Goal: Task Accomplishment & Management: Use online tool/utility

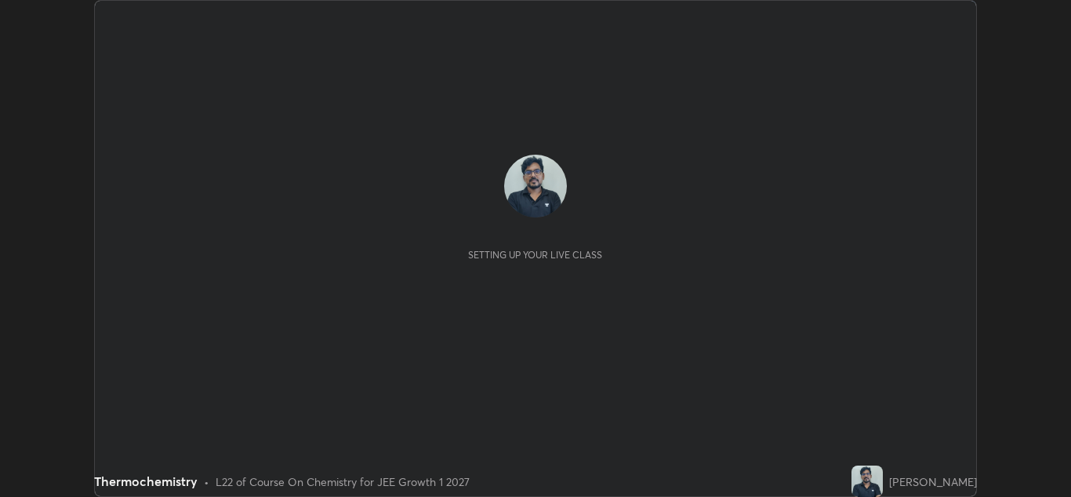
scroll to position [497, 1071]
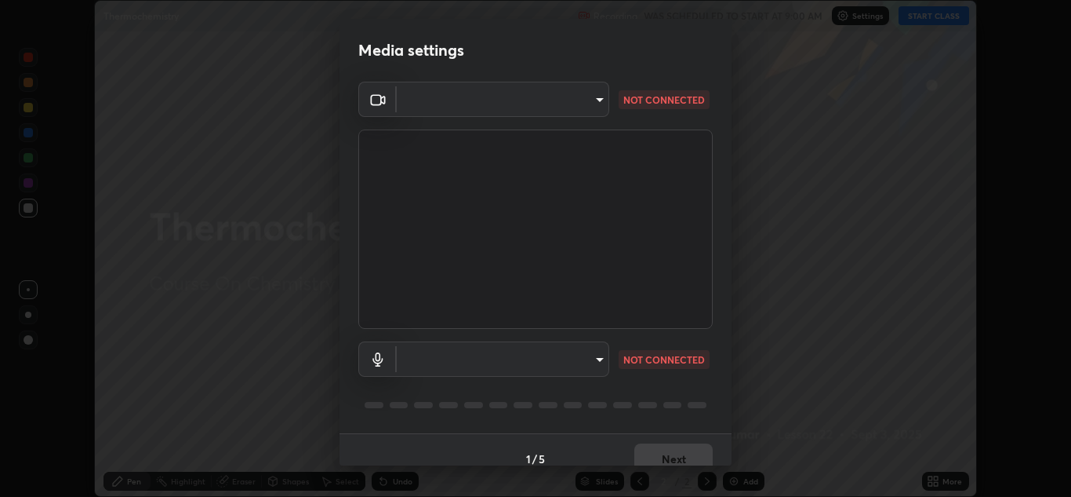
type input "a5fd4db2a2ff04be9e75800ceec395402009cfa99126b0c31c67d7c87717ec82"
type input "010278bcf6f6fe2335e46870fc527c1cf643bdd5c5f90064c40b35460970871c"
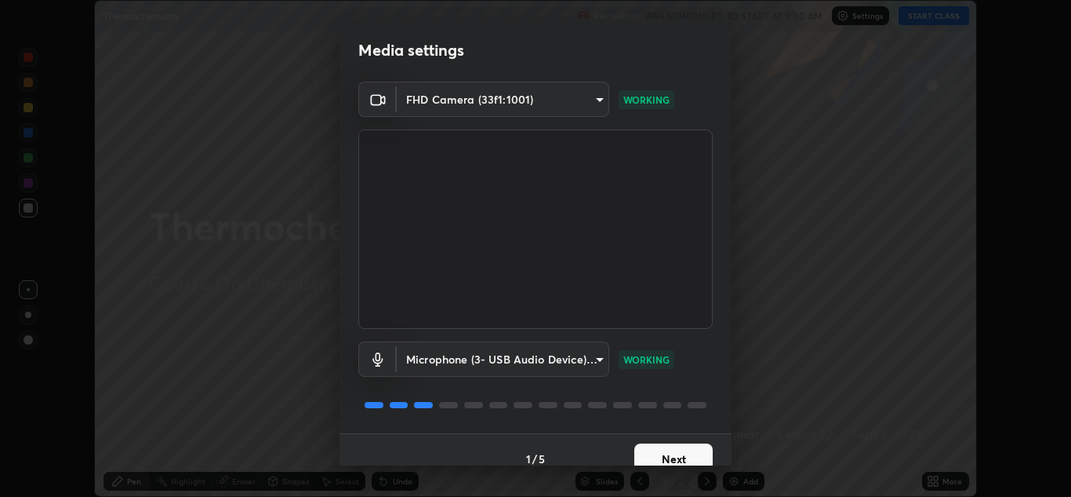
scroll to position [18, 0]
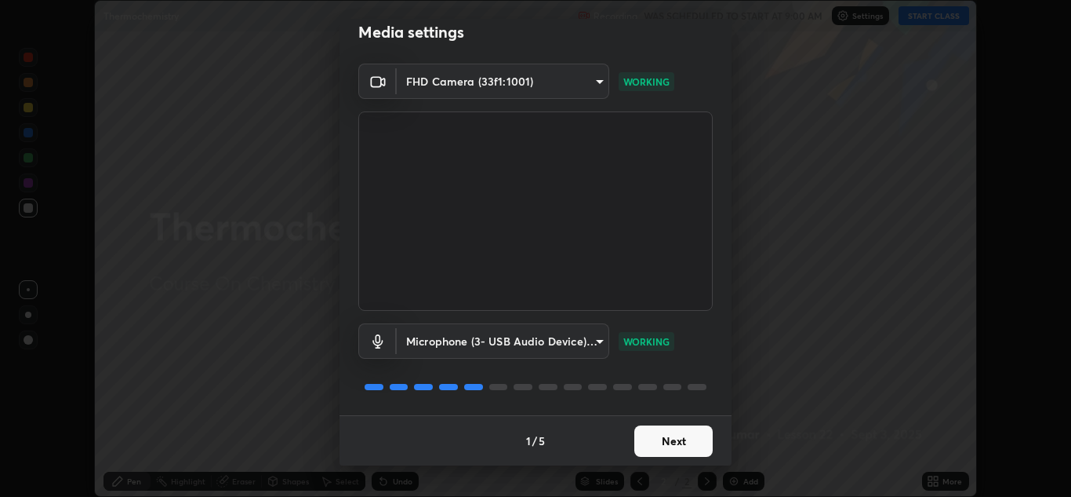
click at [692, 443] on button "Next" at bounding box center [674, 440] width 78 height 31
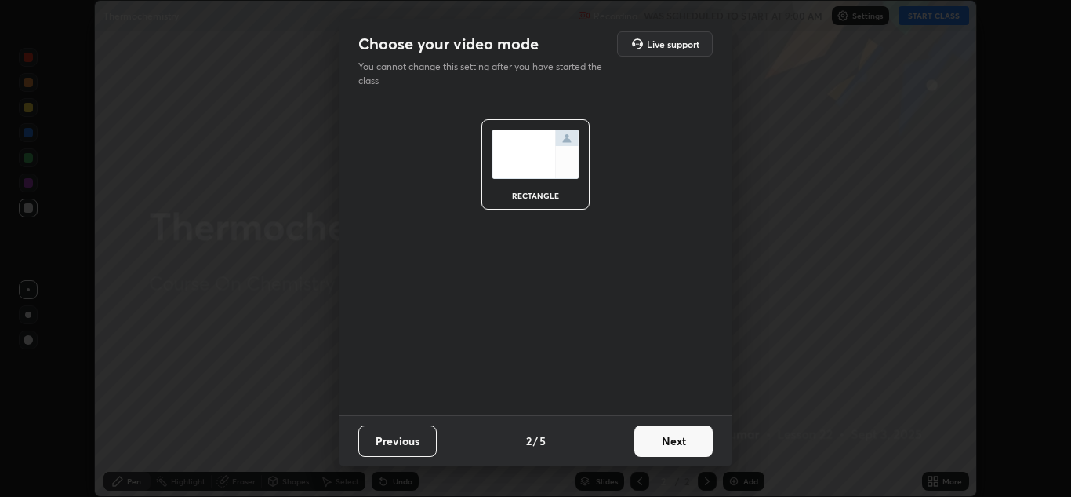
scroll to position [0, 0]
click at [687, 437] on button "Next" at bounding box center [674, 440] width 78 height 31
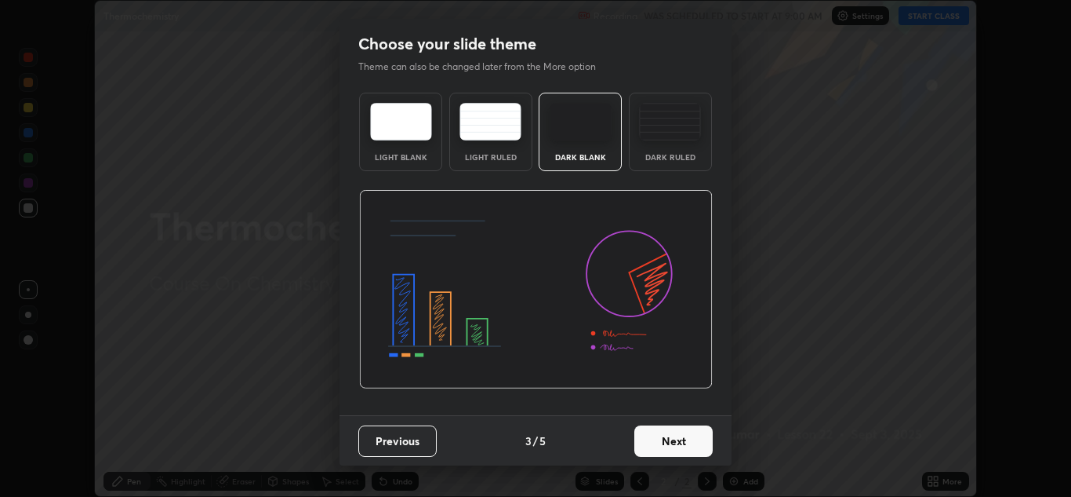
click at [692, 453] on button "Next" at bounding box center [674, 440] width 78 height 31
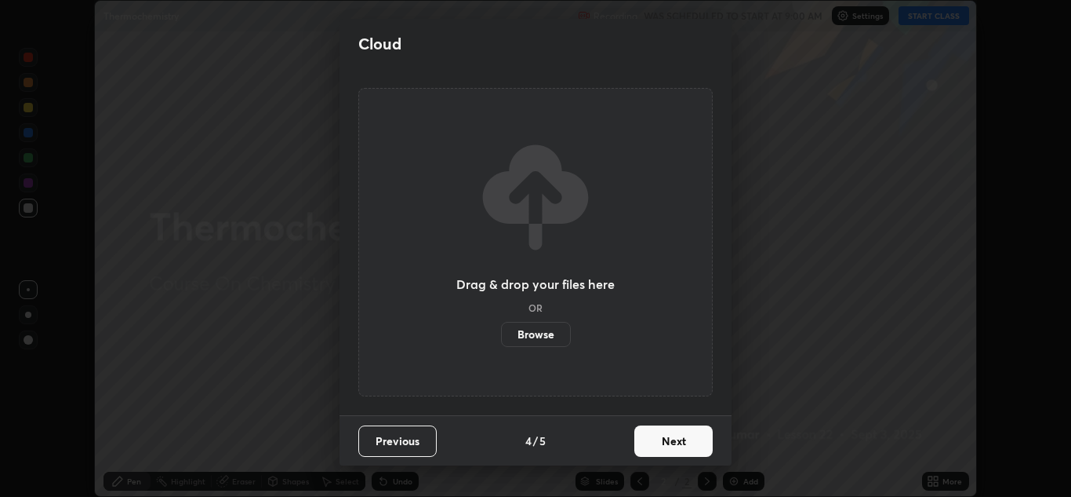
click at [695, 446] on button "Next" at bounding box center [674, 440] width 78 height 31
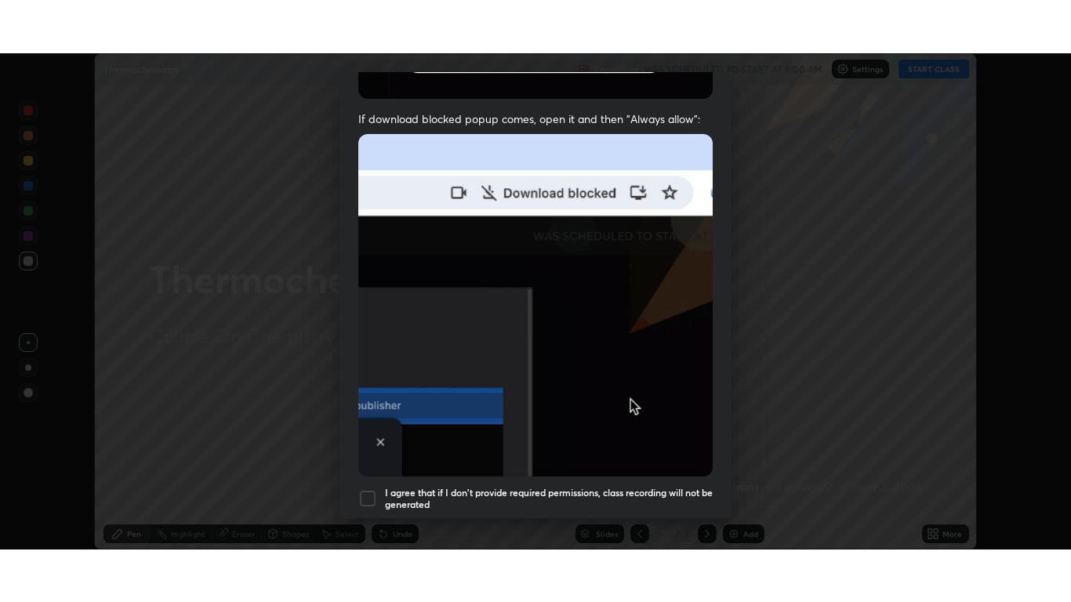
scroll to position [339, 0]
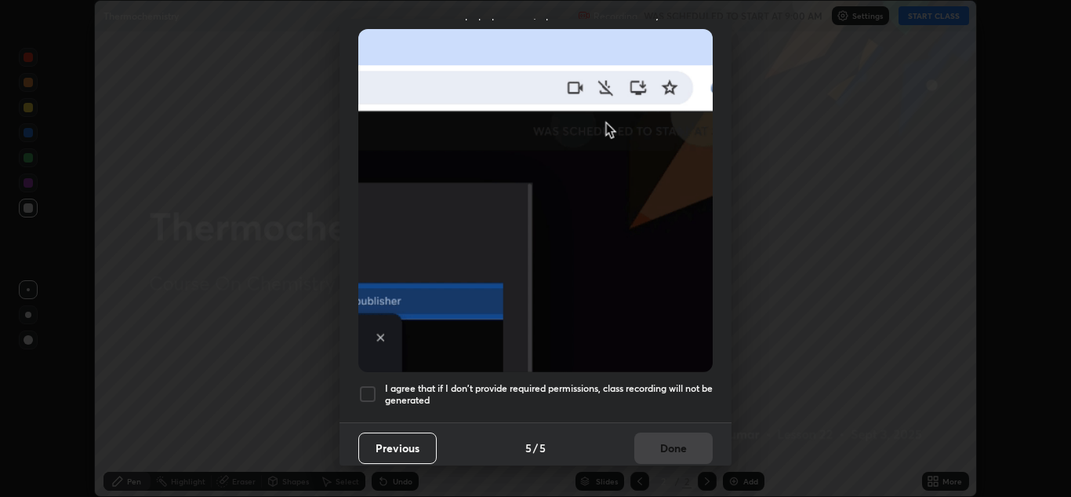
click at [370, 390] on div at bounding box center [367, 393] width 19 height 19
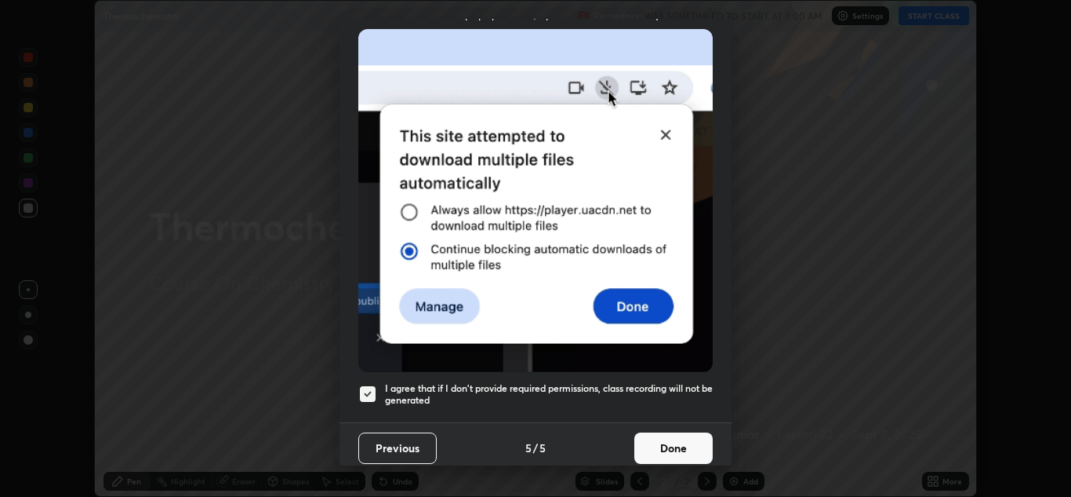
click at [673, 446] on button "Done" at bounding box center [674, 447] width 78 height 31
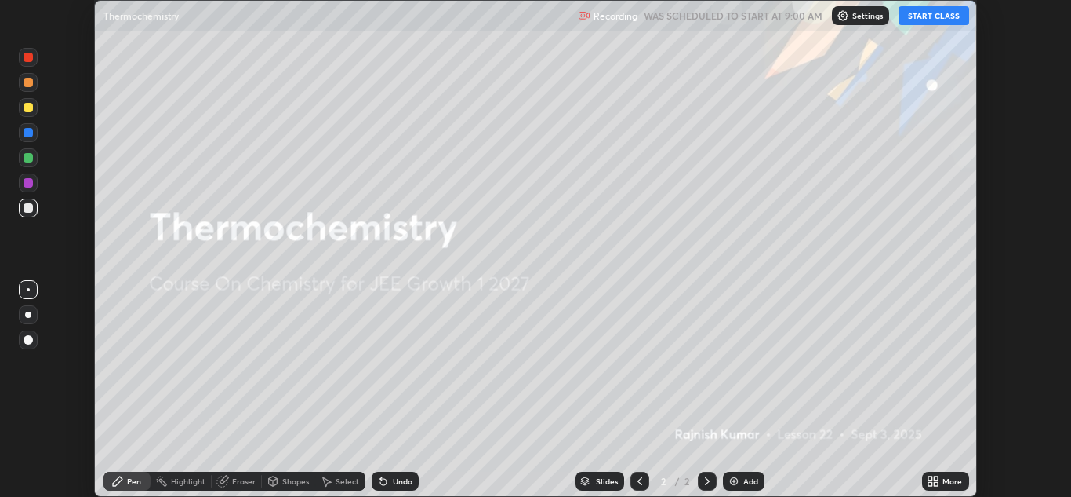
click at [956, 21] on button "START CLASS" at bounding box center [934, 15] width 71 height 19
click at [938, 479] on icon at bounding box center [936, 478] width 4 height 4
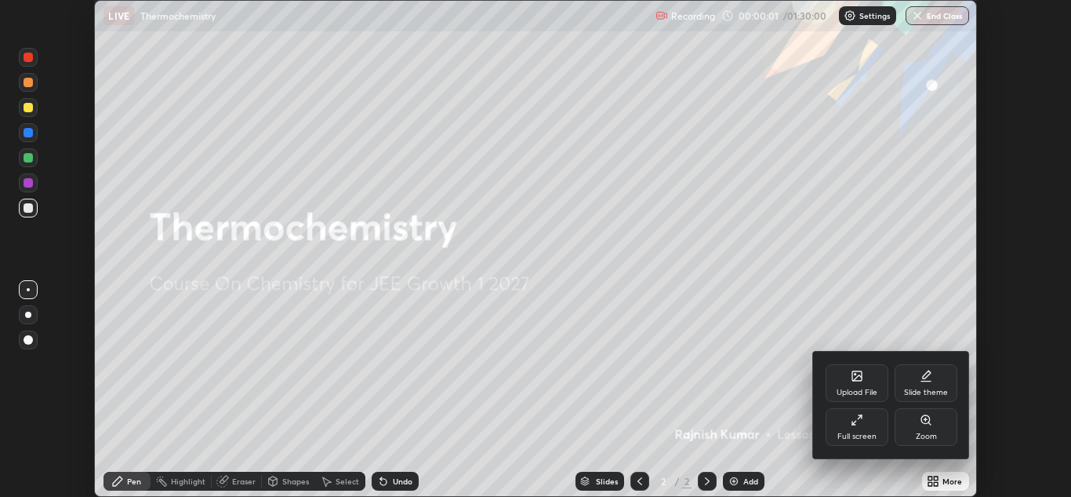
click at [868, 424] on div "Full screen" at bounding box center [857, 427] width 63 height 38
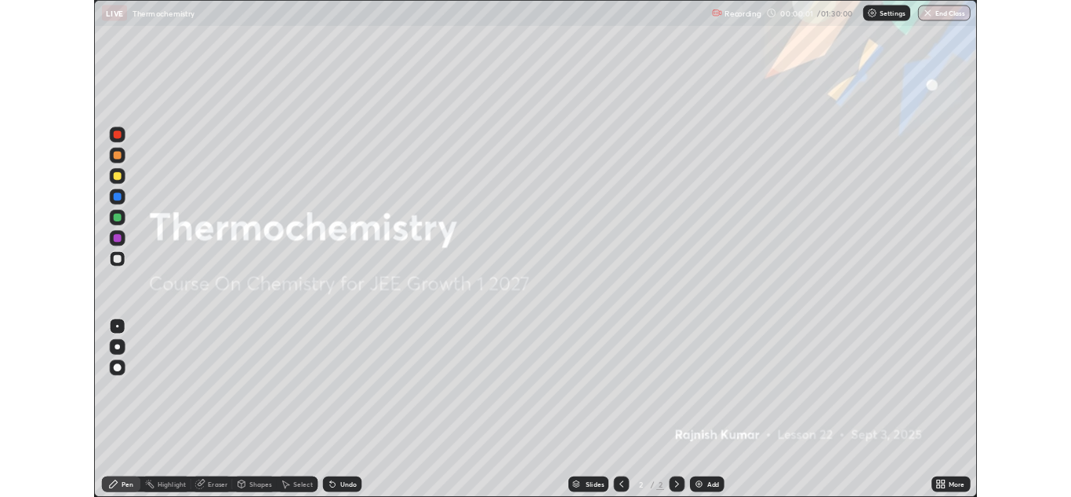
scroll to position [602, 1071]
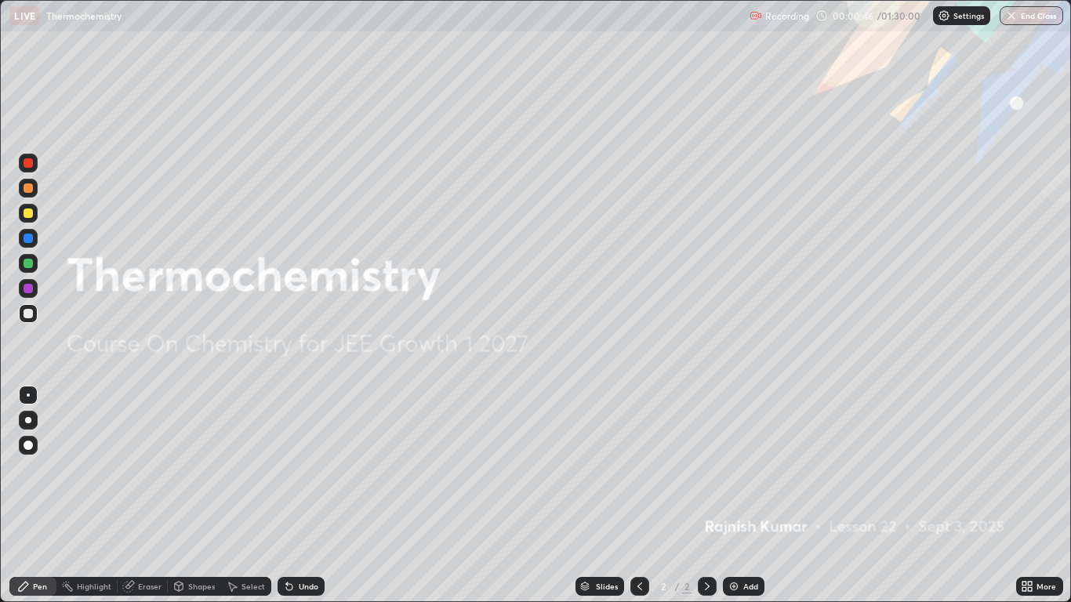
click at [739, 496] on div "Add" at bounding box center [744, 586] width 42 height 19
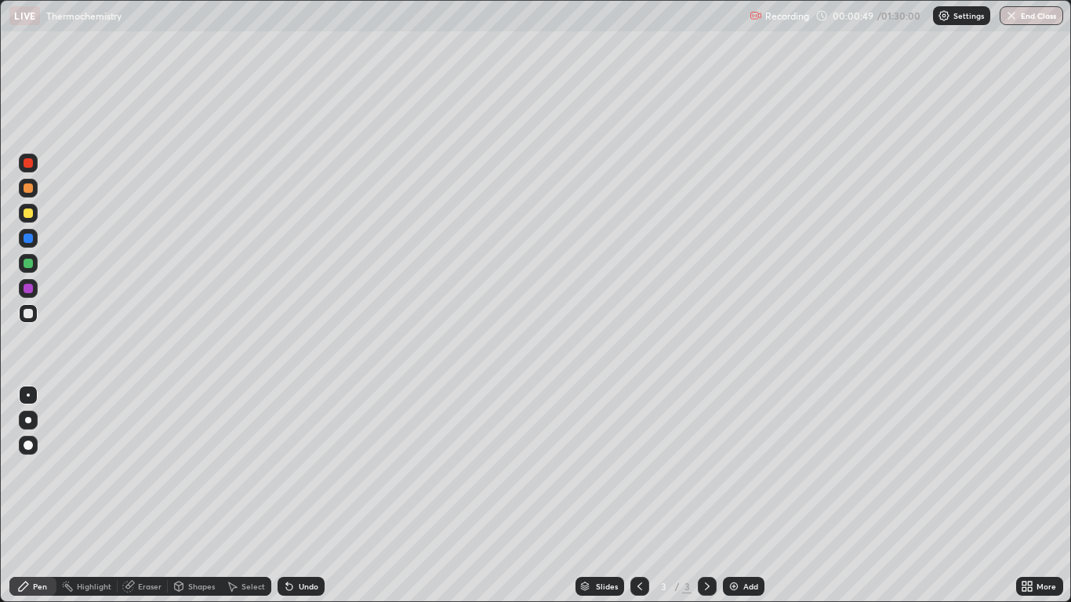
click at [30, 216] on div at bounding box center [28, 213] width 9 height 9
click at [29, 446] on div at bounding box center [28, 445] width 9 height 9
click at [29, 266] on div at bounding box center [28, 263] width 9 height 9
click at [744, 496] on div "Add" at bounding box center [751, 587] width 15 height 8
click at [303, 496] on div "Undo" at bounding box center [301, 586] width 47 height 19
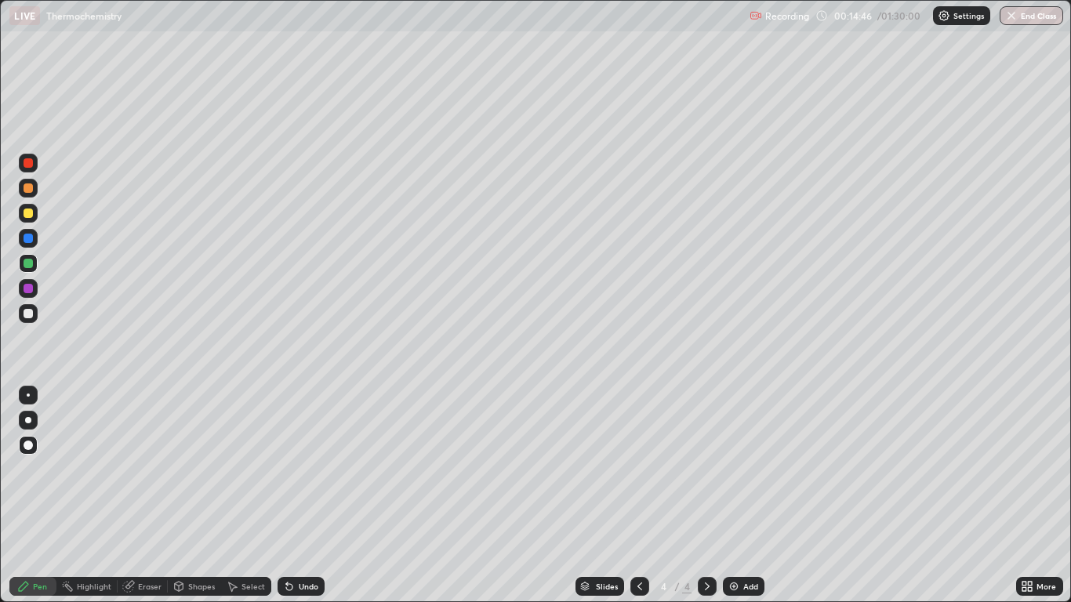
click at [748, 496] on div "Add" at bounding box center [751, 587] width 15 height 8
click at [25, 215] on div at bounding box center [28, 213] width 9 height 9
click at [195, 496] on div "Shapes" at bounding box center [201, 587] width 27 height 8
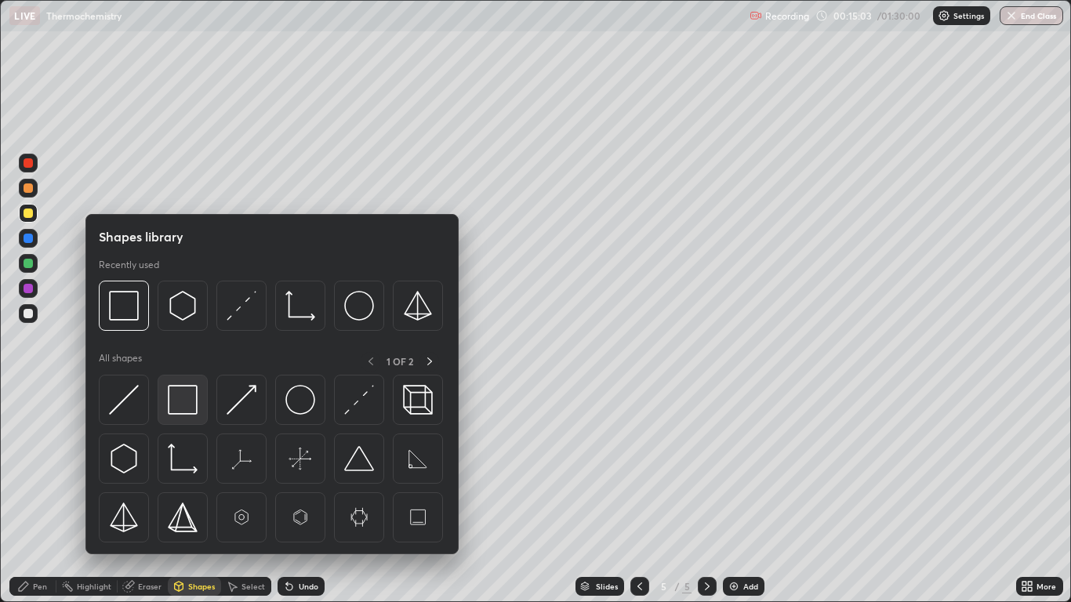
click at [191, 406] on img at bounding box center [183, 400] width 30 height 30
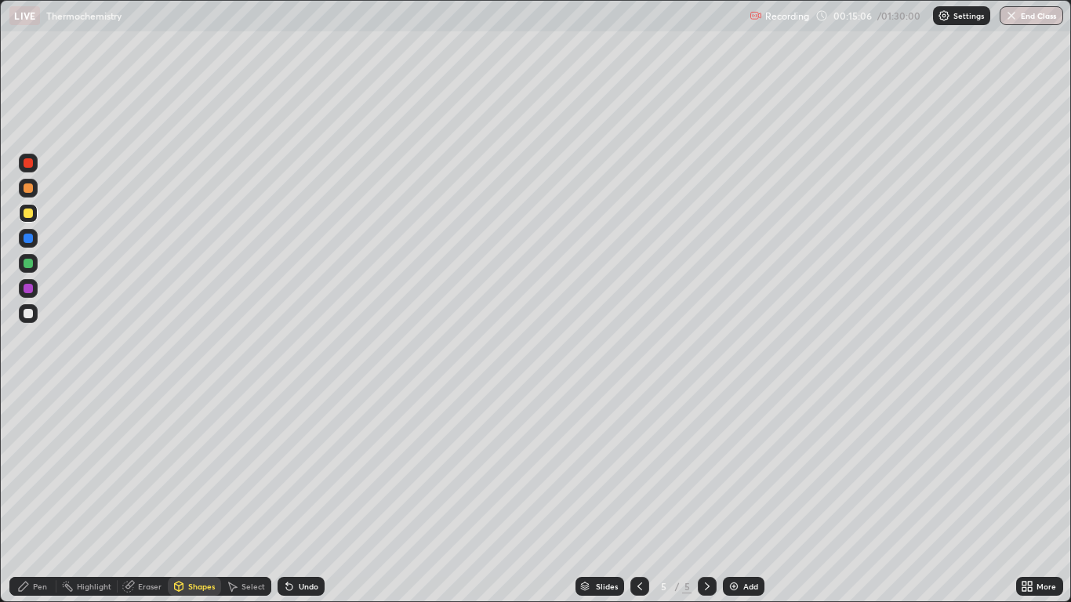
click at [36, 313] on div at bounding box center [28, 313] width 19 height 19
click at [46, 496] on div "Pen" at bounding box center [40, 587] width 14 height 8
click at [29, 213] on div at bounding box center [28, 213] width 9 height 9
click at [234, 496] on icon at bounding box center [233, 587] width 9 height 9
click at [172, 428] on div "0 ° Undo Copy Duplicate Duplicate to new slide Delete" at bounding box center [535, 301] width 1069 height 601
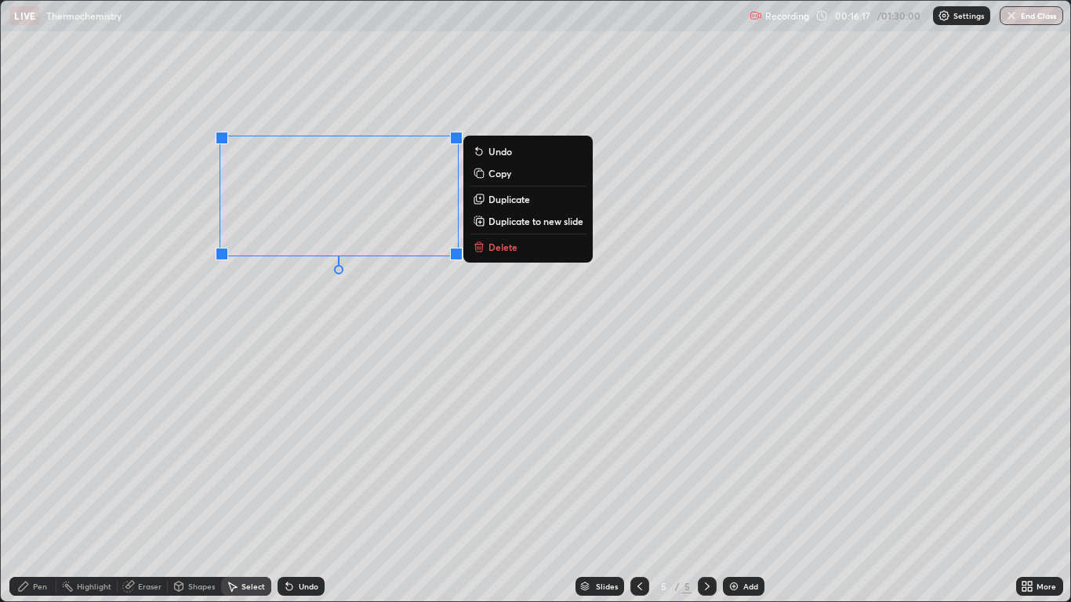
click at [315, 377] on div "0 ° Undo Copy Duplicate Duplicate to new slide Delete" at bounding box center [535, 301] width 1069 height 601
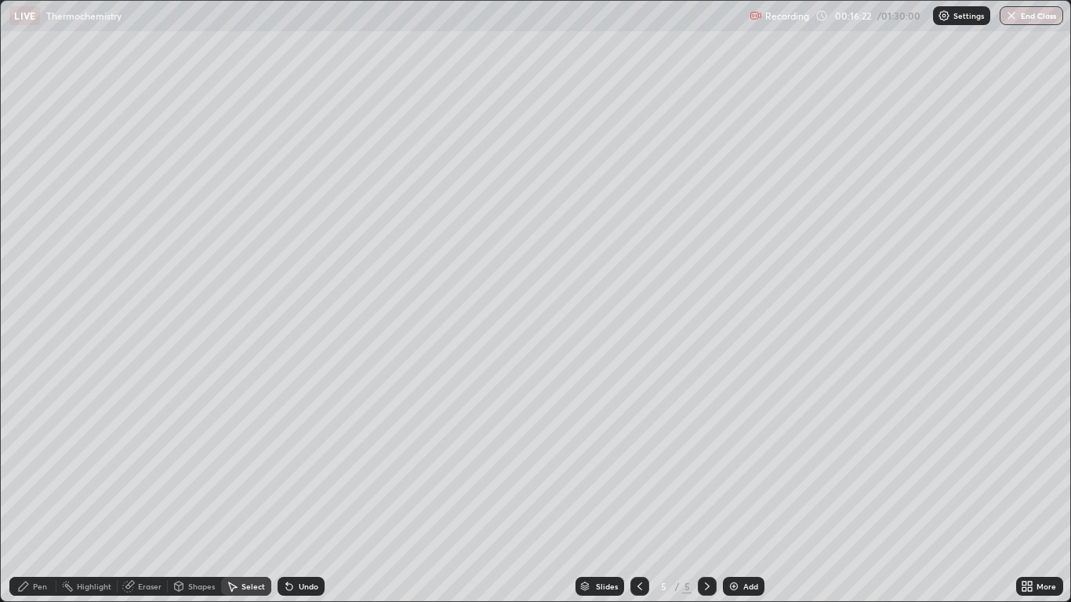
click at [1031, 496] on icon at bounding box center [1030, 590] width 4 height 4
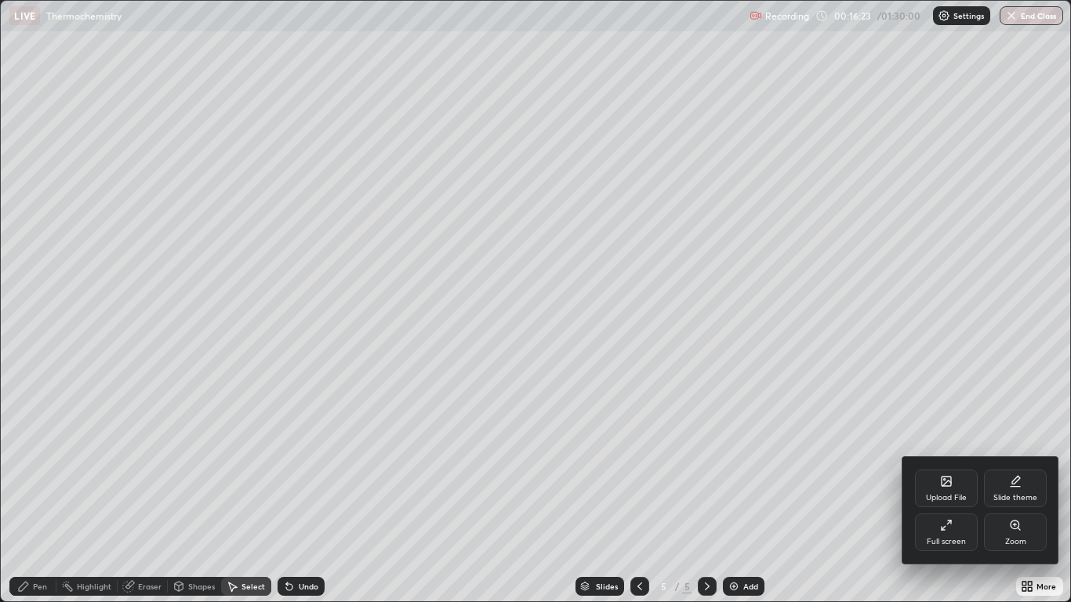
click at [952, 496] on icon at bounding box center [946, 525] width 13 height 13
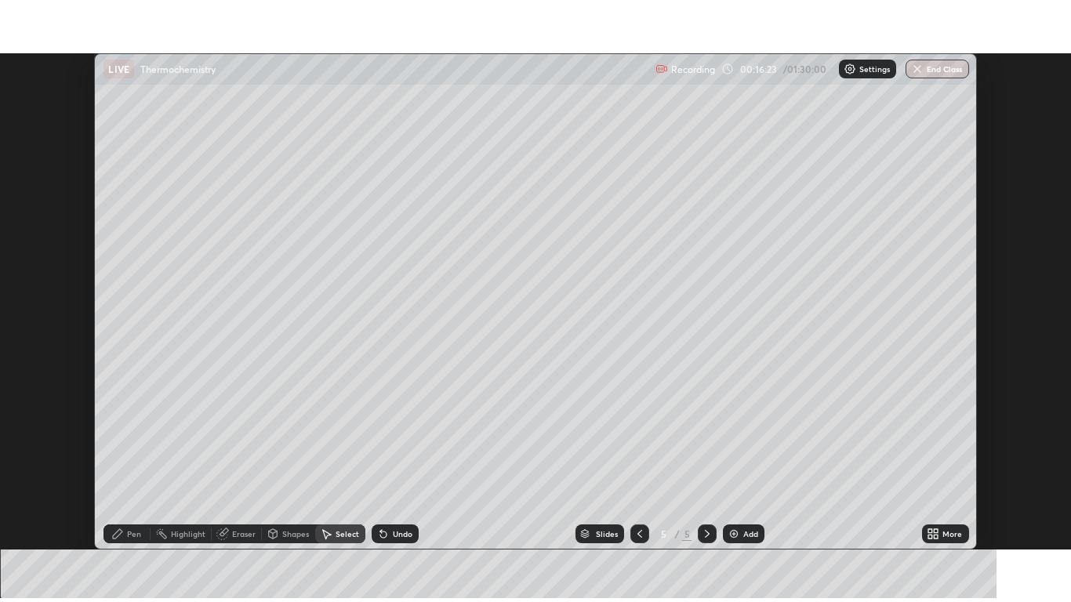
scroll to position [77943, 77368]
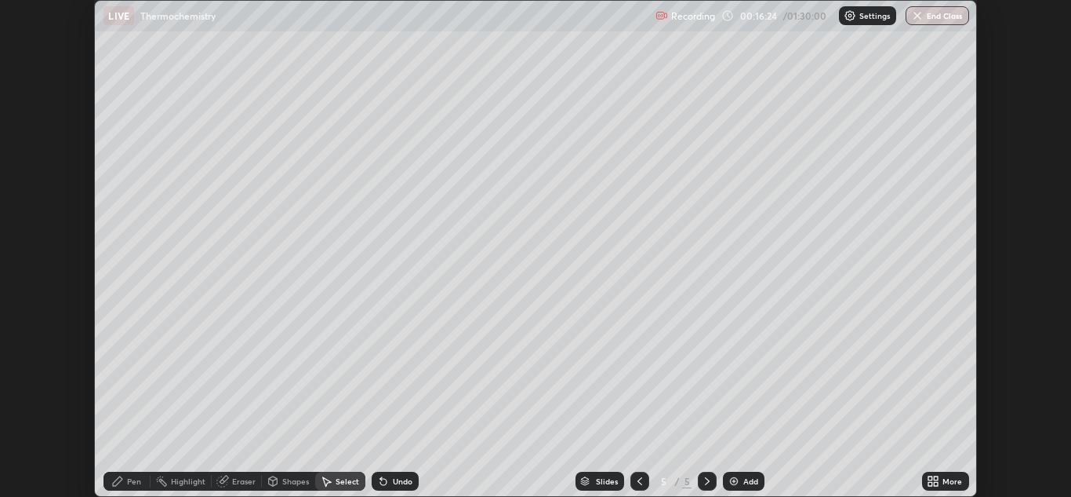
click at [937, 481] on icon at bounding box center [933, 481] width 13 height 13
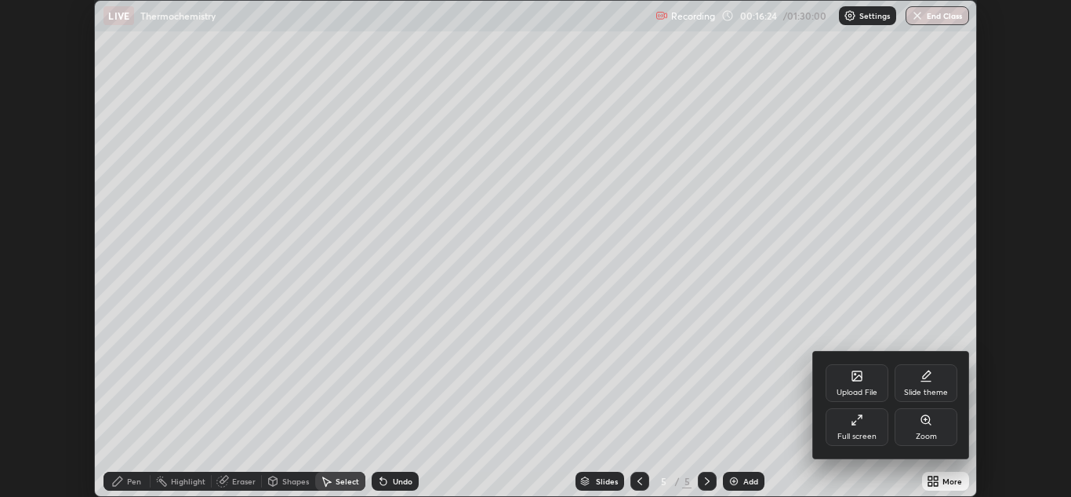
click at [859, 427] on div "Full screen" at bounding box center [857, 427] width 63 height 38
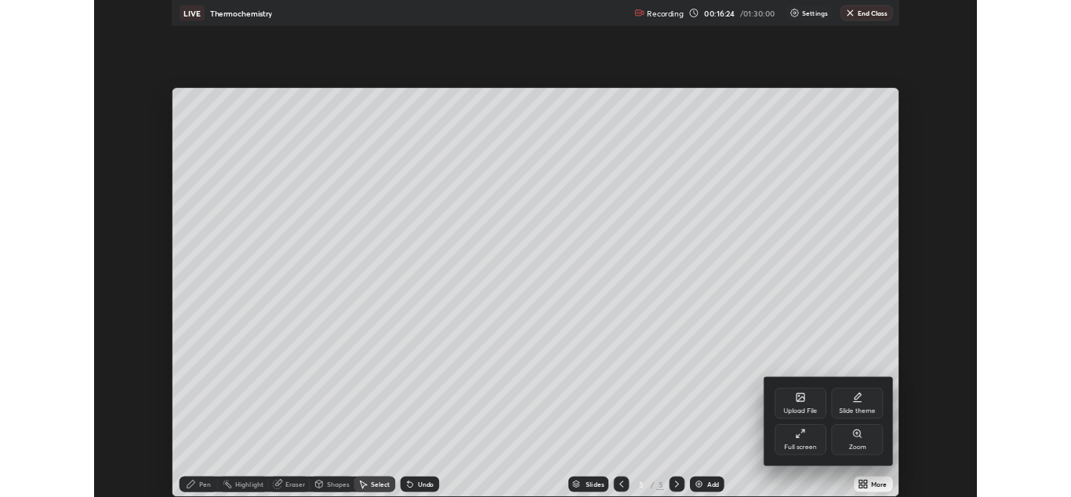
scroll to position [602, 1071]
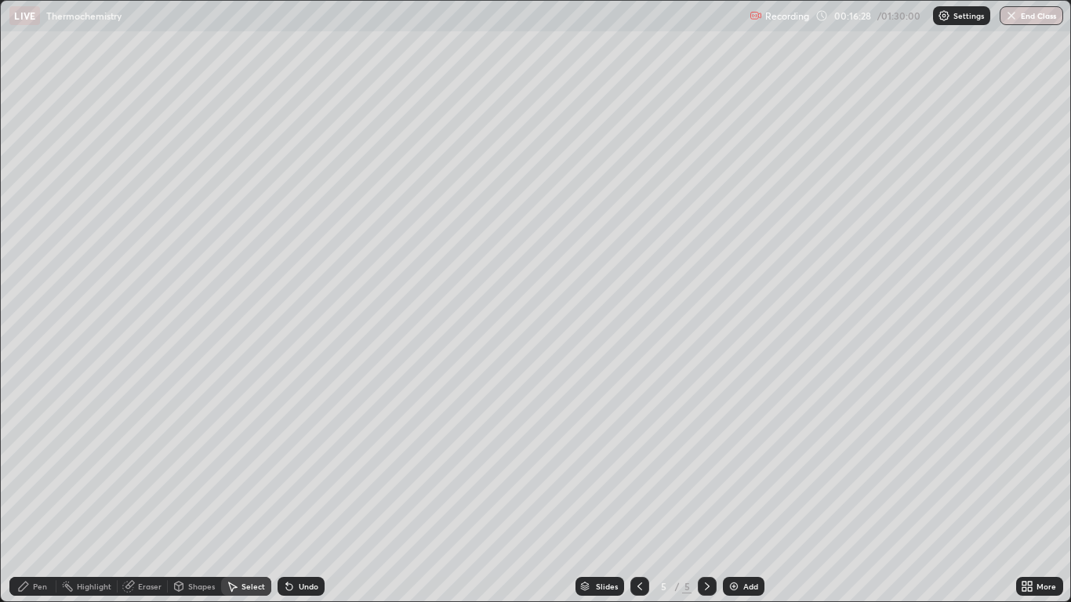
click at [39, 496] on div "Pen" at bounding box center [40, 587] width 14 height 8
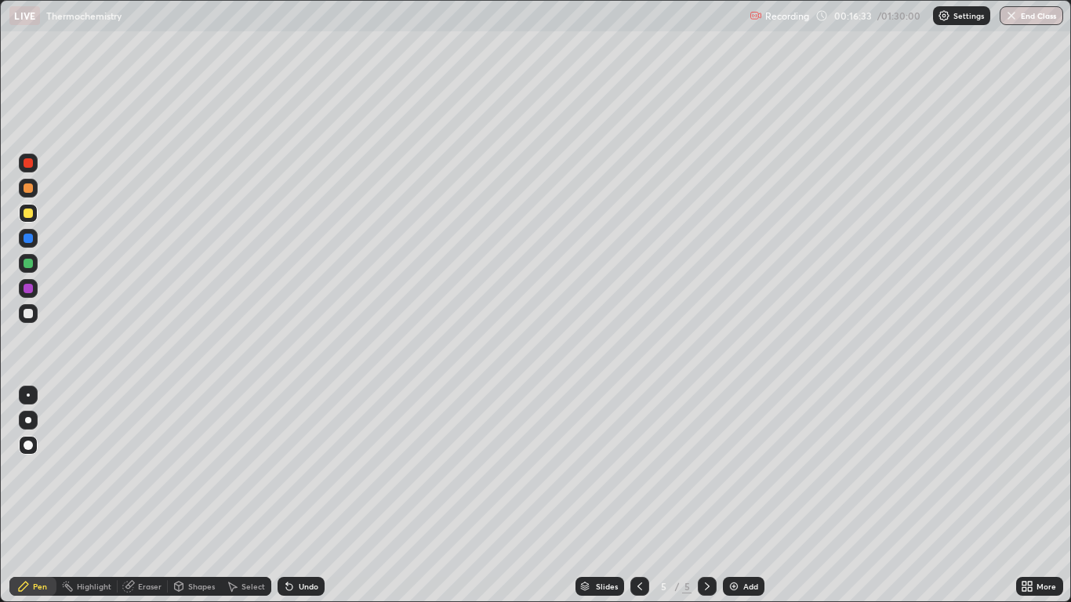
click at [307, 496] on div "Undo" at bounding box center [309, 587] width 20 height 8
click at [302, 496] on div "Undo" at bounding box center [309, 587] width 20 height 8
click at [301, 496] on div "Undo" at bounding box center [309, 587] width 20 height 8
click at [31, 264] on div at bounding box center [28, 263] width 9 height 9
click at [152, 496] on div "Eraser" at bounding box center [150, 587] width 24 height 8
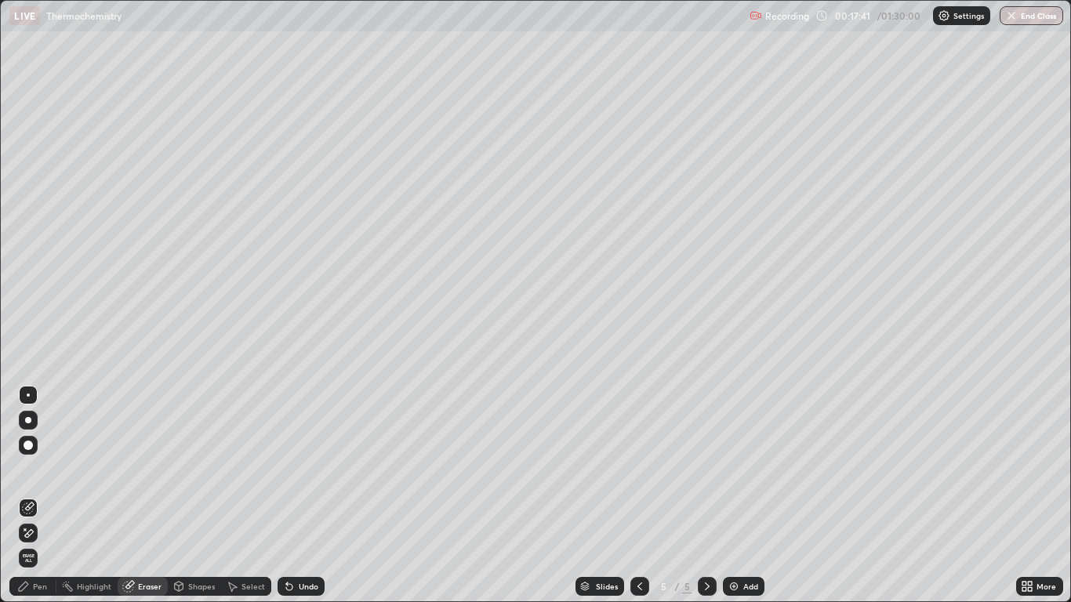
click at [38, 496] on div "Pen" at bounding box center [40, 587] width 14 height 8
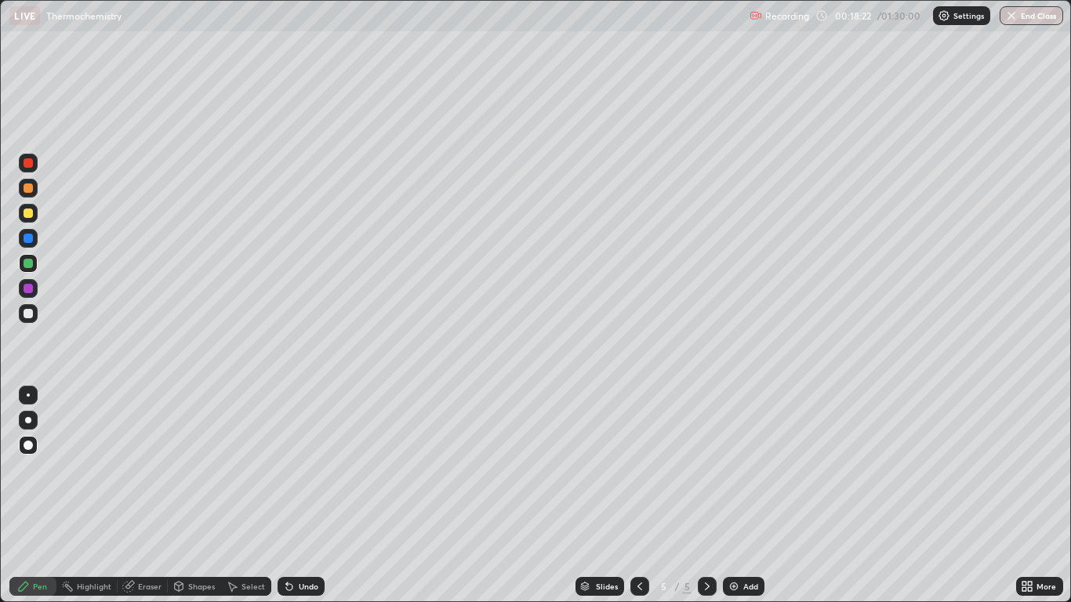
click at [149, 496] on div "Eraser" at bounding box center [150, 587] width 24 height 8
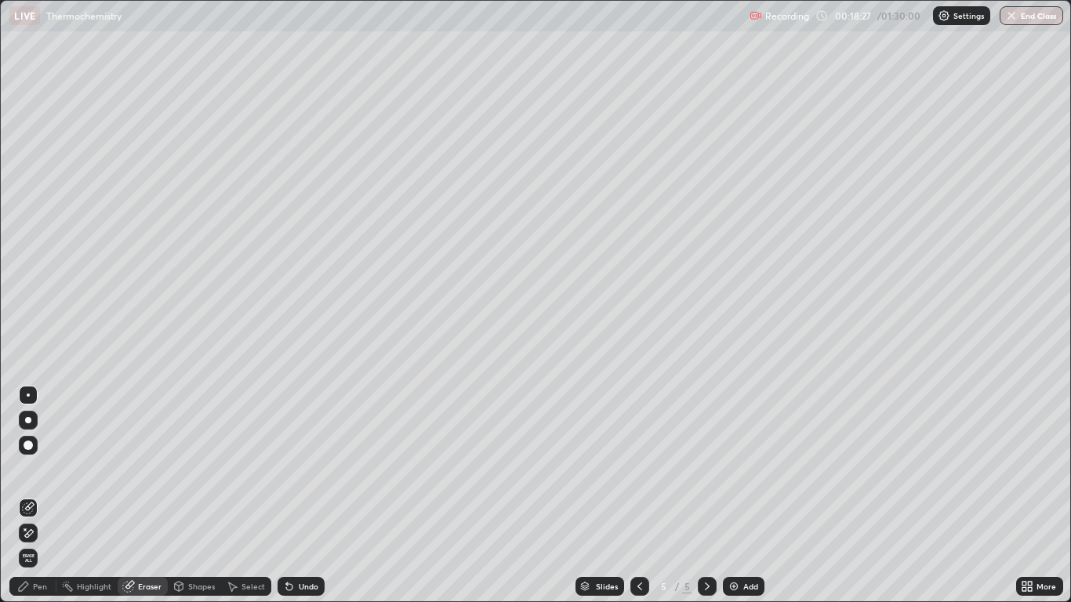
click at [35, 496] on div "Pen" at bounding box center [32, 586] width 47 height 19
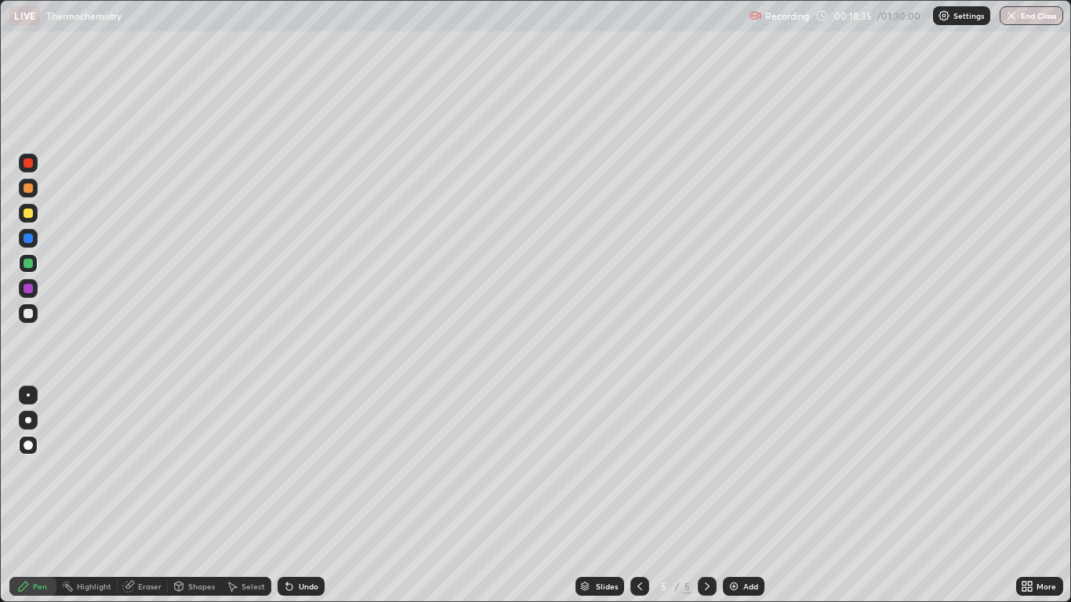
click at [153, 496] on div "Eraser" at bounding box center [150, 587] width 24 height 8
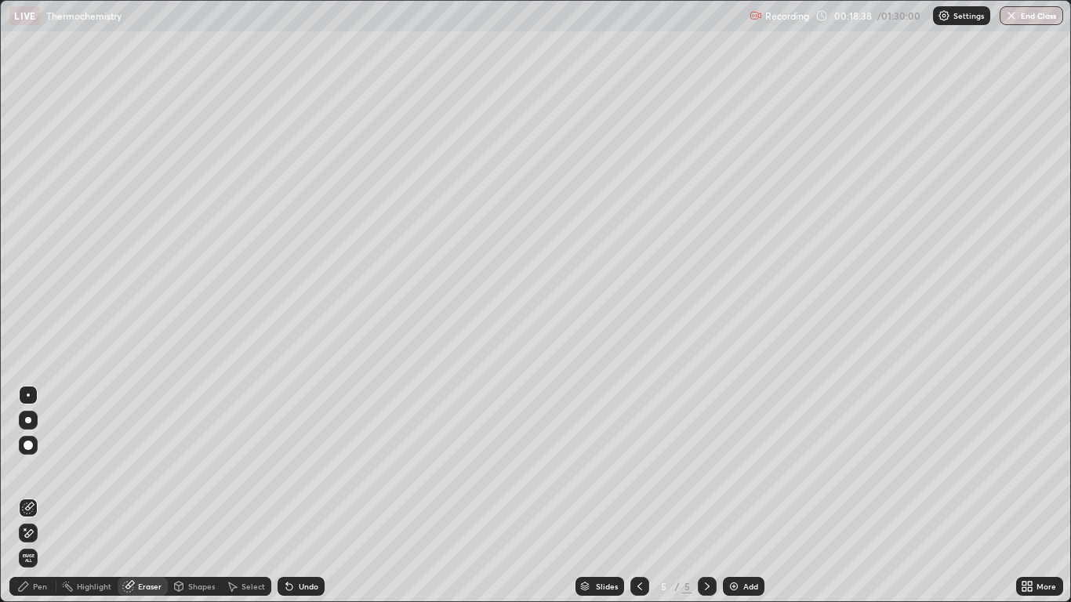
click at [45, 496] on div "Pen" at bounding box center [40, 587] width 14 height 8
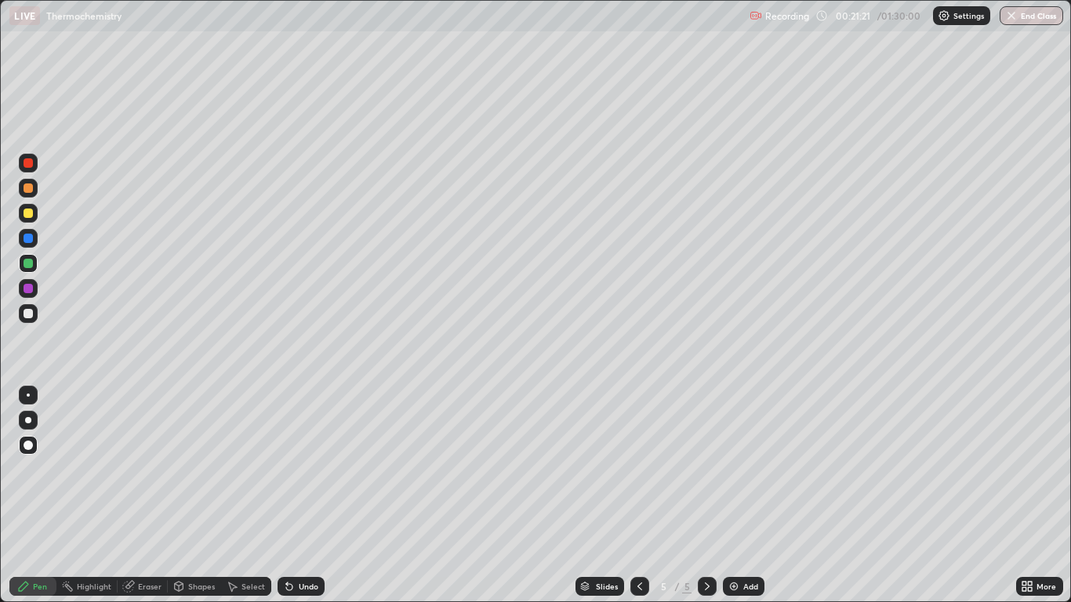
click at [638, 496] on icon at bounding box center [640, 586] width 13 height 13
click at [640, 496] on div at bounding box center [640, 586] width 19 height 19
click at [708, 496] on icon at bounding box center [707, 586] width 13 height 13
click at [750, 496] on div "Add" at bounding box center [751, 587] width 15 height 8
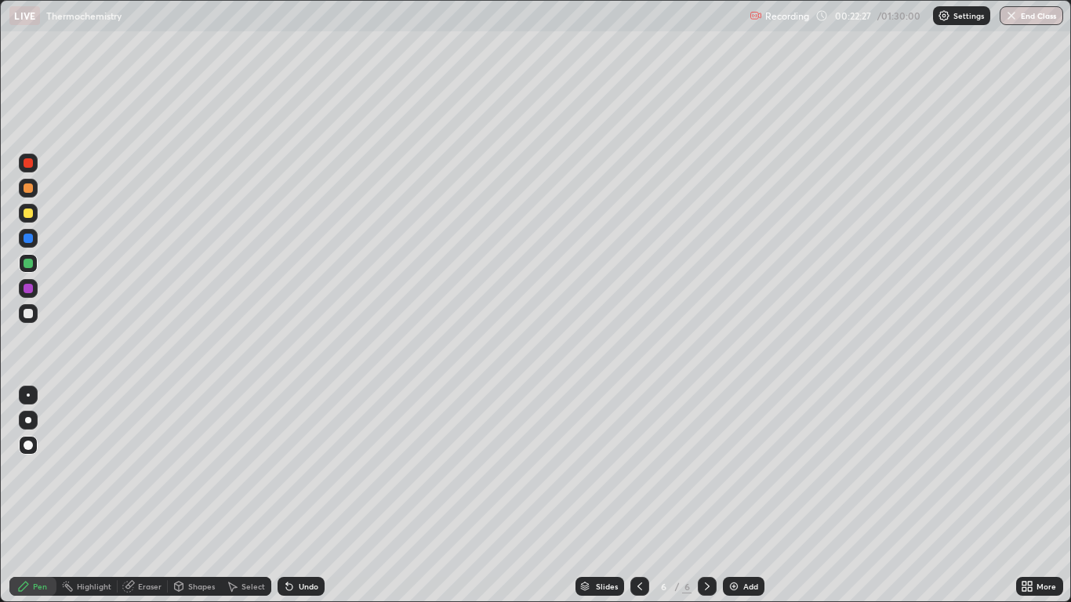
click at [29, 213] on div at bounding box center [28, 213] width 9 height 9
click at [302, 496] on div "Undo" at bounding box center [309, 587] width 20 height 8
click at [299, 496] on div "Undo" at bounding box center [309, 587] width 20 height 8
click at [304, 496] on div "Undo" at bounding box center [309, 587] width 20 height 8
click at [299, 496] on div "Undo" at bounding box center [309, 587] width 20 height 8
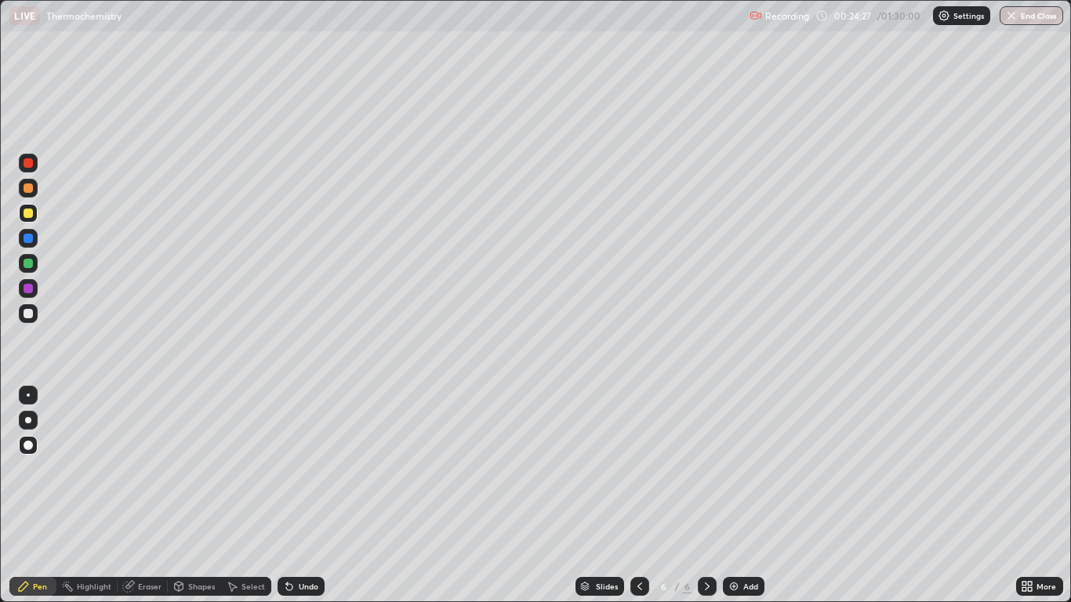
click at [300, 496] on div "Undo" at bounding box center [301, 586] width 47 height 19
click at [158, 496] on div "Eraser" at bounding box center [150, 587] width 24 height 8
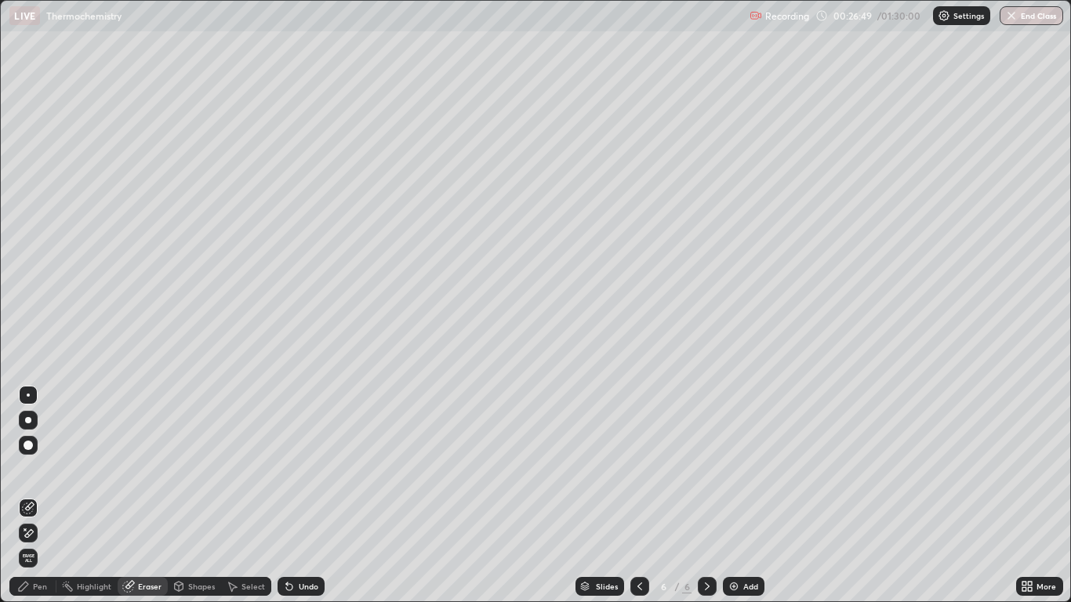
click at [47, 496] on div "Pen" at bounding box center [40, 587] width 14 height 8
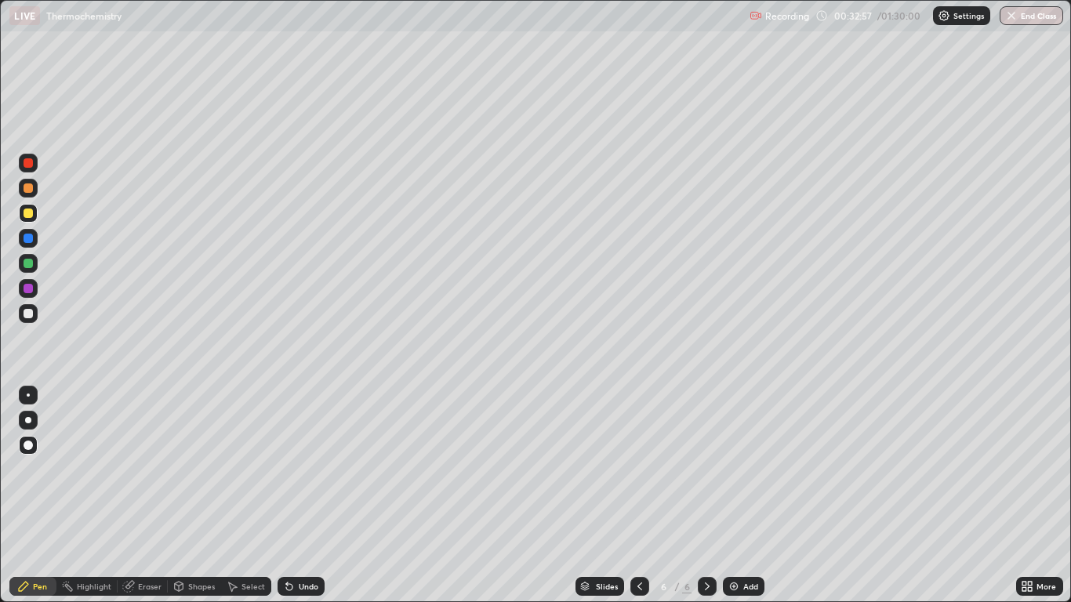
click at [746, 496] on div "Add" at bounding box center [751, 587] width 15 height 8
click at [29, 217] on div at bounding box center [28, 213] width 9 height 9
click at [198, 496] on div "Shapes" at bounding box center [201, 587] width 27 height 8
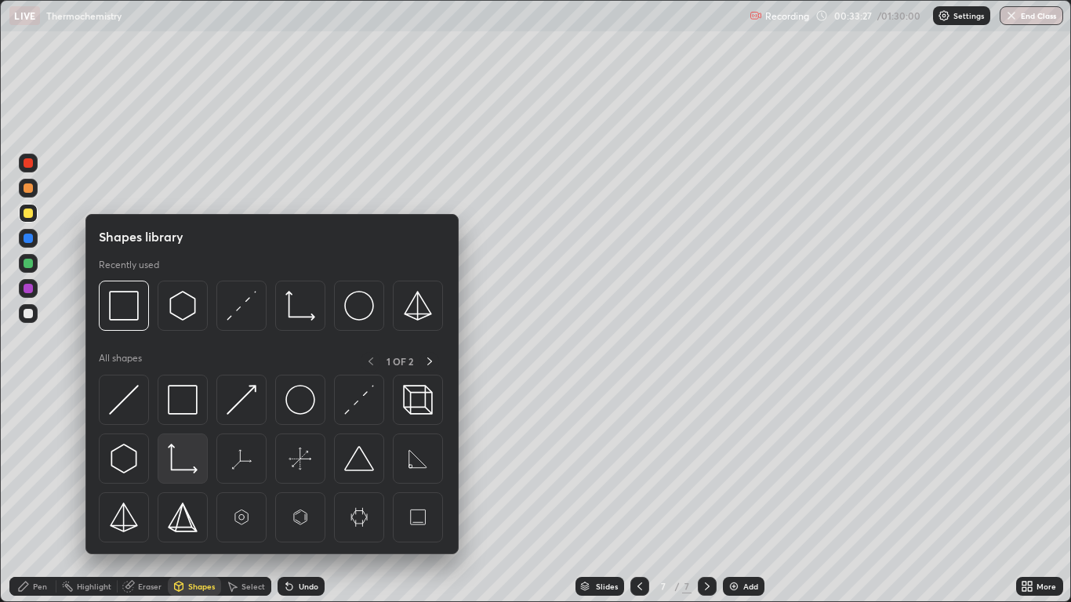
click at [188, 463] on img at bounding box center [183, 459] width 30 height 30
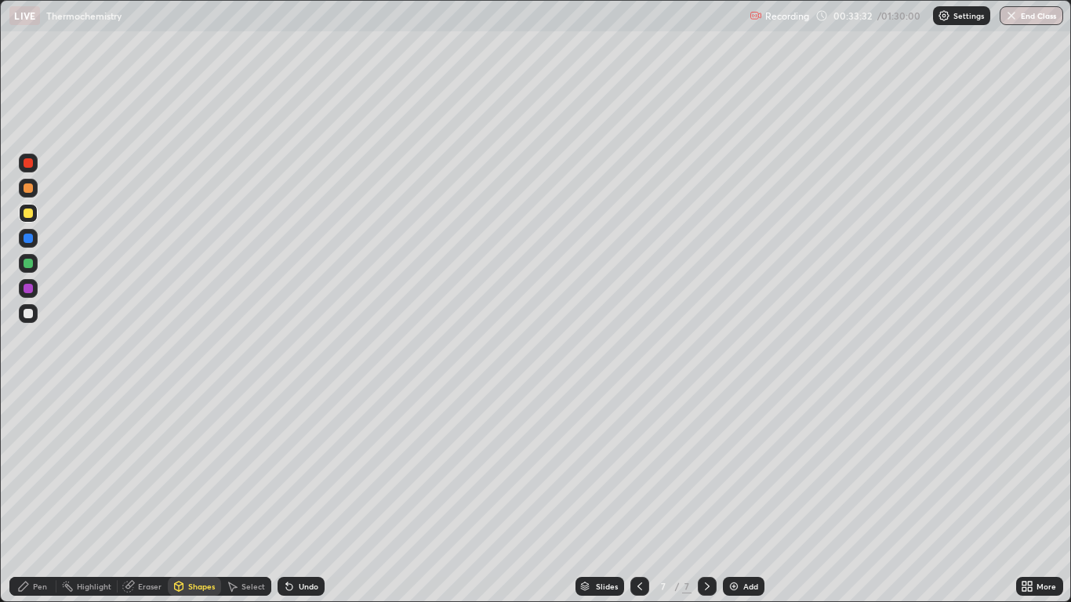
click at [162, 496] on div "Eraser" at bounding box center [143, 586] width 50 height 19
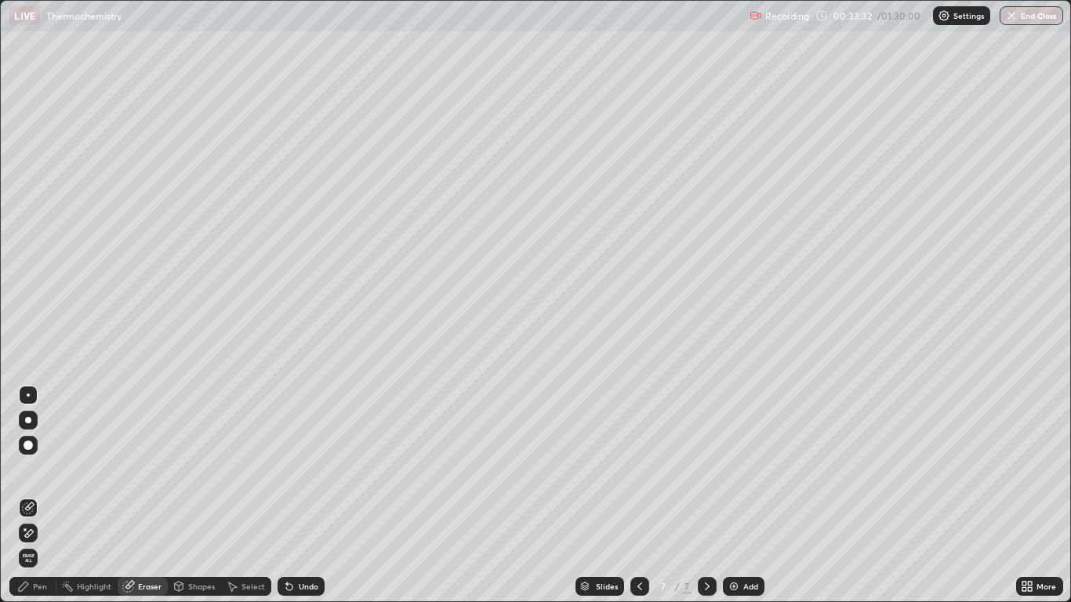
click at [189, 496] on div "Shapes" at bounding box center [194, 586] width 53 height 19
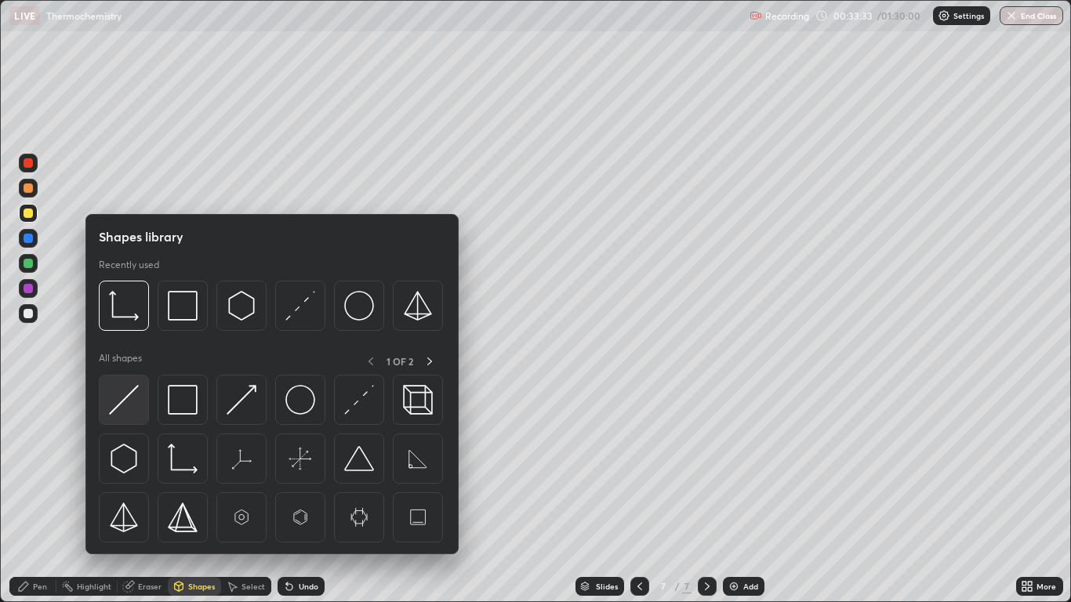
click at [122, 399] on img at bounding box center [124, 400] width 30 height 30
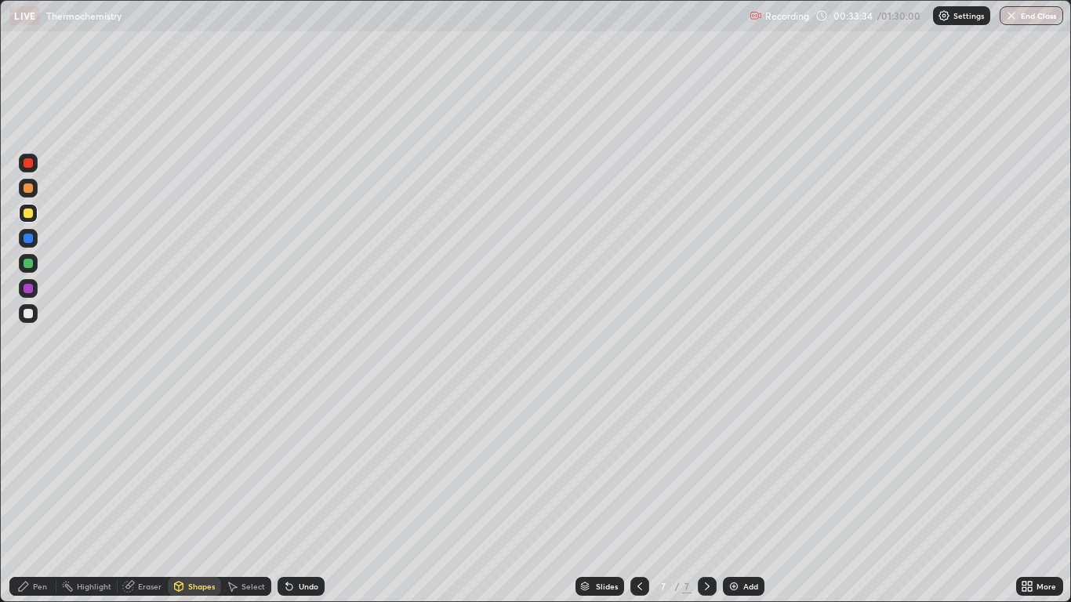
click at [37, 261] on div at bounding box center [28, 263] width 19 height 19
click at [39, 496] on div "Pen" at bounding box center [40, 587] width 14 height 8
click at [309, 496] on div "Undo" at bounding box center [309, 587] width 20 height 8
click at [306, 496] on div "Undo" at bounding box center [309, 587] width 20 height 8
click at [751, 496] on div "Add" at bounding box center [751, 587] width 15 height 8
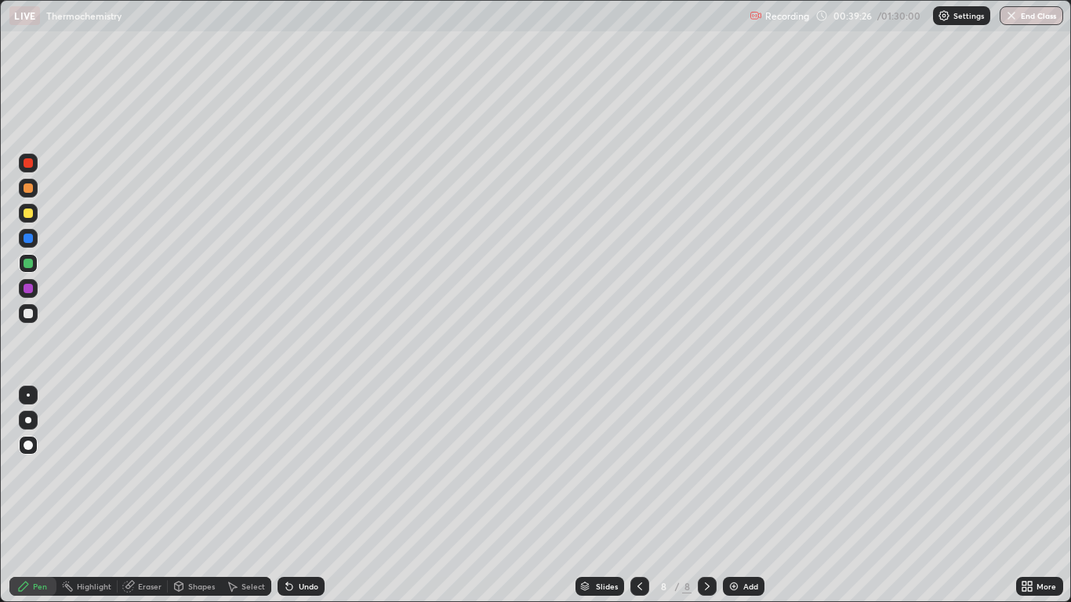
click at [318, 496] on div "Undo" at bounding box center [301, 586] width 47 height 19
click at [318, 496] on div "Undo" at bounding box center [297, 586] width 53 height 31
click at [298, 496] on div "Undo" at bounding box center [301, 586] width 47 height 19
click at [297, 496] on div "Undo" at bounding box center [301, 586] width 47 height 19
click at [300, 496] on div "Undo" at bounding box center [297, 586] width 53 height 31
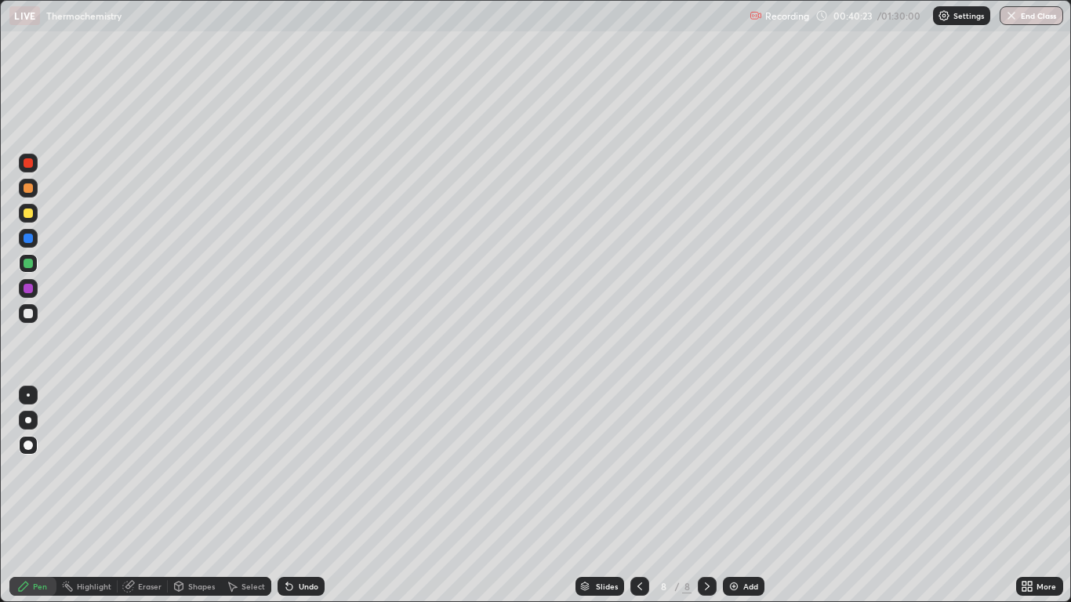
click at [311, 496] on div "Undo" at bounding box center [301, 586] width 47 height 19
click at [312, 496] on div "Undo" at bounding box center [309, 587] width 20 height 8
click at [314, 496] on div "Undo" at bounding box center [301, 586] width 47 height 19
click at [306, 496] on div "Undo" at bounding box center [309, 587] width 20 height 8
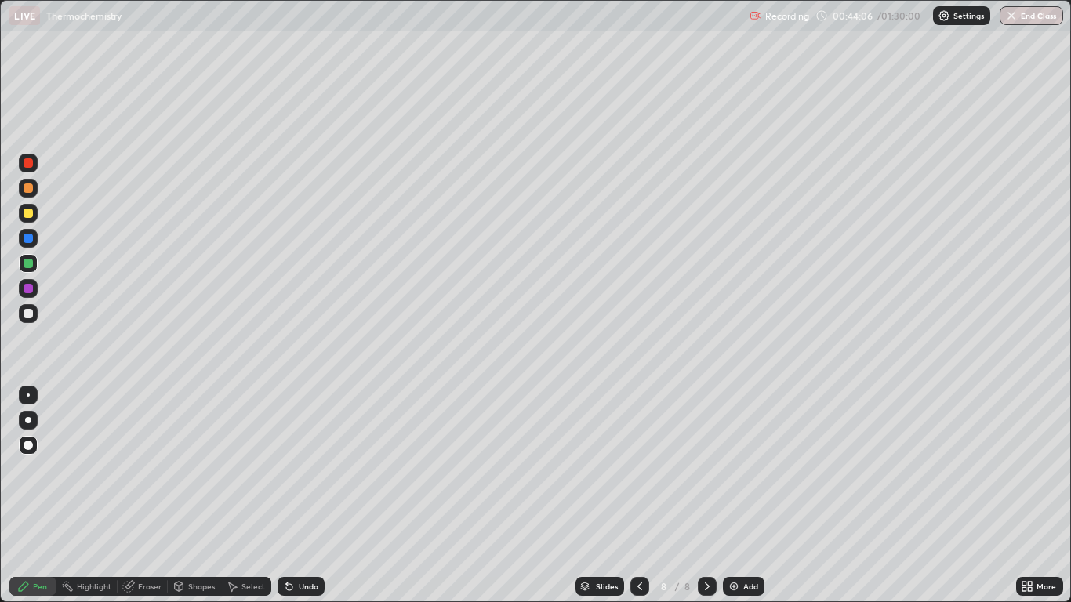
click at [312, 496] on div "Undo" at bounding box center [301, 586] width 47 height 19
click at [304, 496] on div "Undo" at bounding box center [301, 586] width 47 height 19
click at [299, 496] on div "Undo" at bounding box center [309, 587] width 20 height 8
click at [744, 496] on div "Add" at bounding box center [751, 587] width 15 height 8
click at [756, 496] on div "Add" at bounding box center [751, 587] width 15 height 8
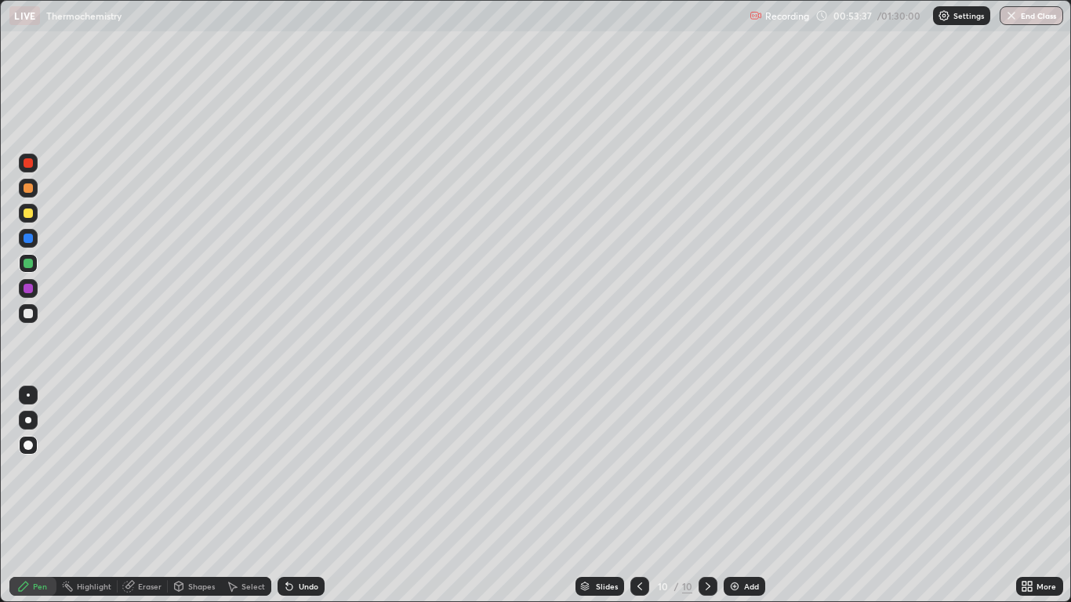
click at [28, 215] on div at bounding box center [28, 213] width 9 height 9
click at [307, 496] on div "Undo" at bounding box center [301, 586] width 47 height 19
click at [299, 496] on div "Undo" at bounding box center [309, 587] width 20 height 8
click at [300, 496] on div "Undo" at bounding box center [309, 587] width 20 height 8
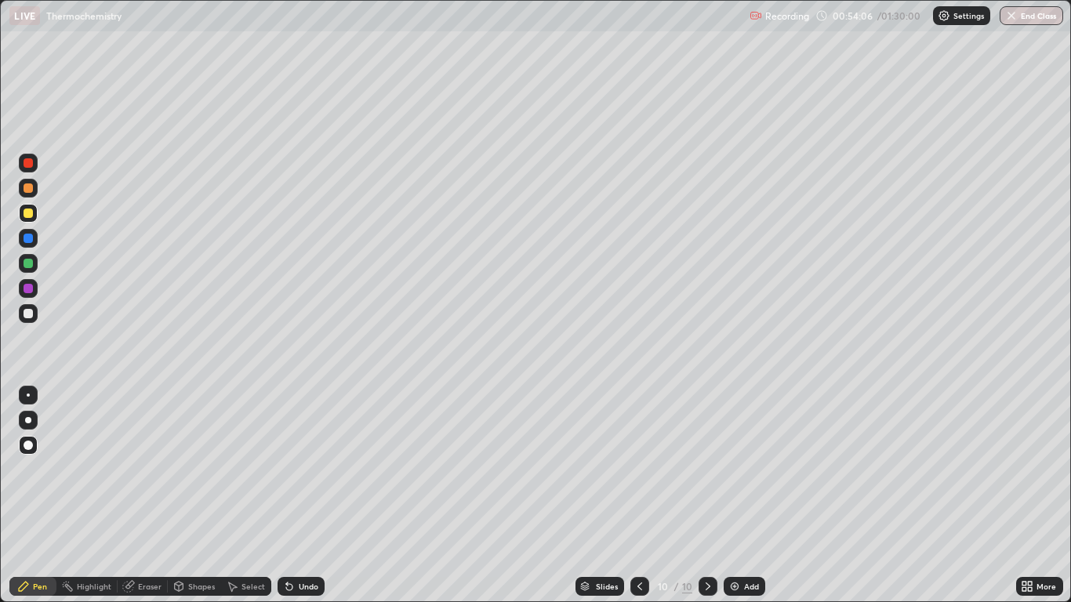
click at [300, 496] on div "Undo" at bounding box center [309, 587] width 20 height 8
click at [133, 496] on icon at bounding box center [128, 586] width 13 height 13
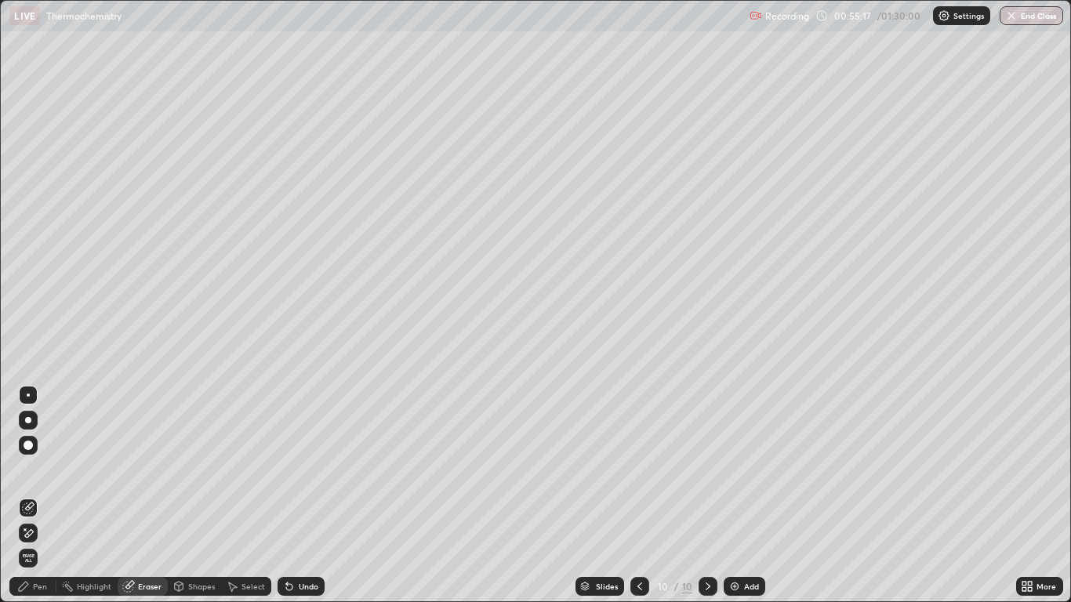
click at [35, 496] on div "Pen" at bounding box center [40, 587] width 14 height 8
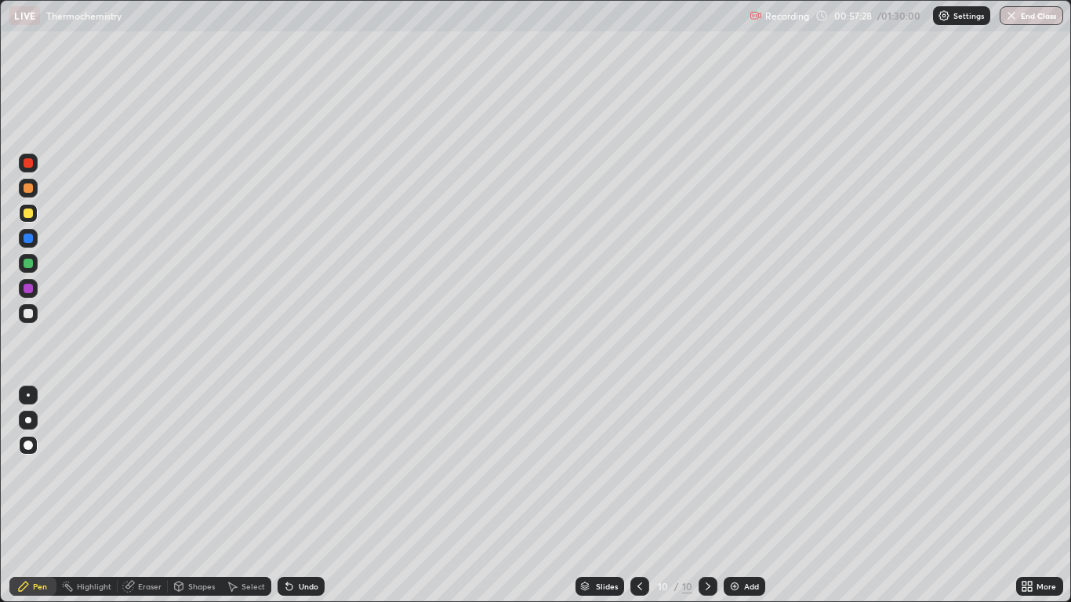
click at [24, 264] on div at bounding box center [28, 263] width 9 height 9
click at [198, 496] on div "Shapes" at bounding box center [201, 587] width 27 height 8
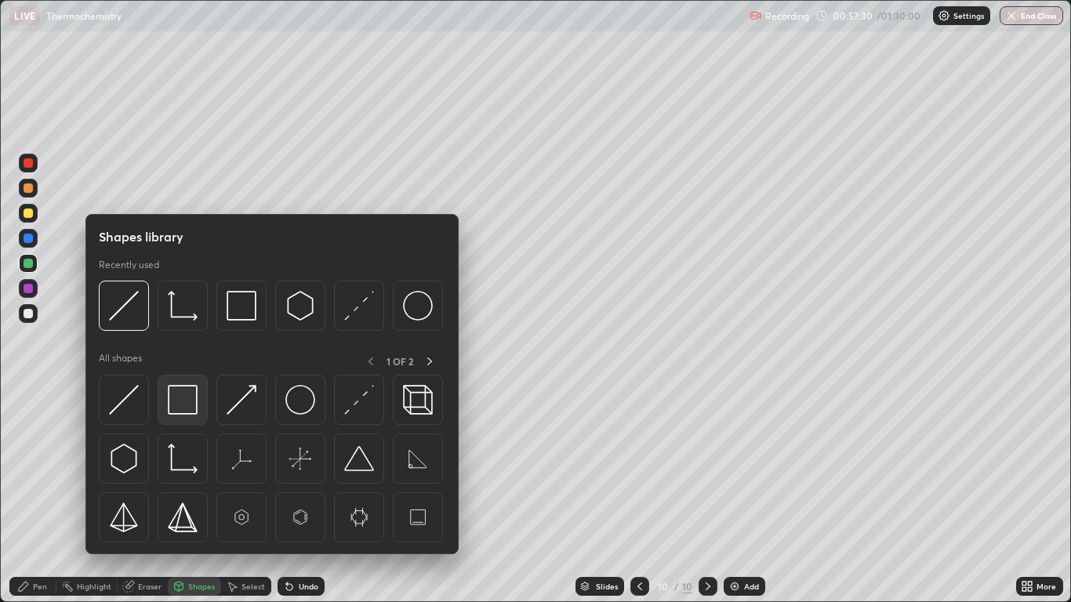
click at [182, 406] on img at bounding box center [183, 400] width 30 height 30
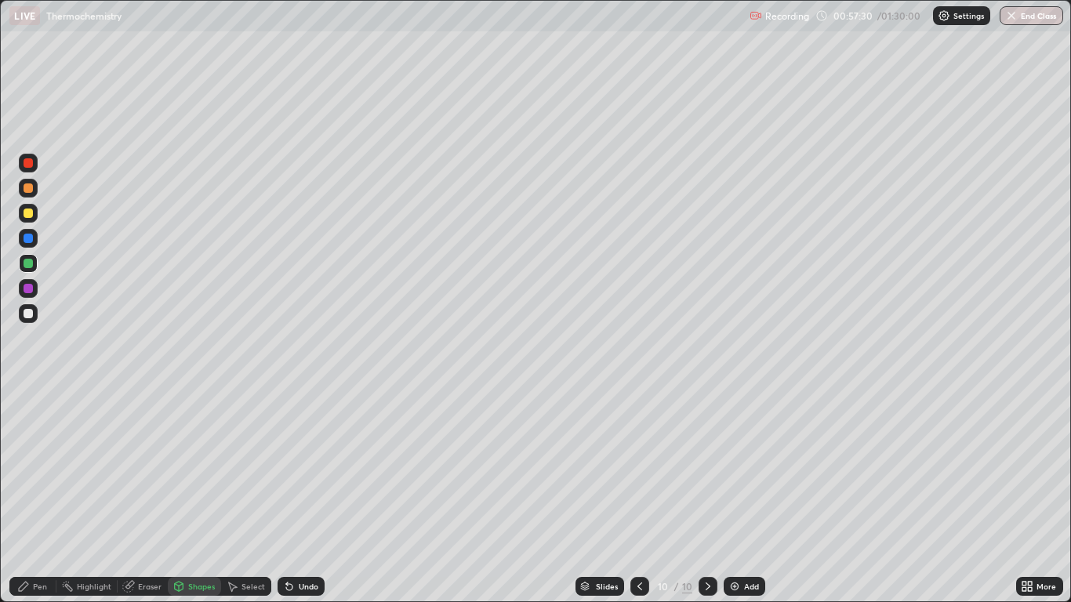
click at [28, 289] on div at bounding box center [28, 288] width 9 height 9
click at [252, 496] on div "Select" at bounding box center [254, 587] width 24 height 8
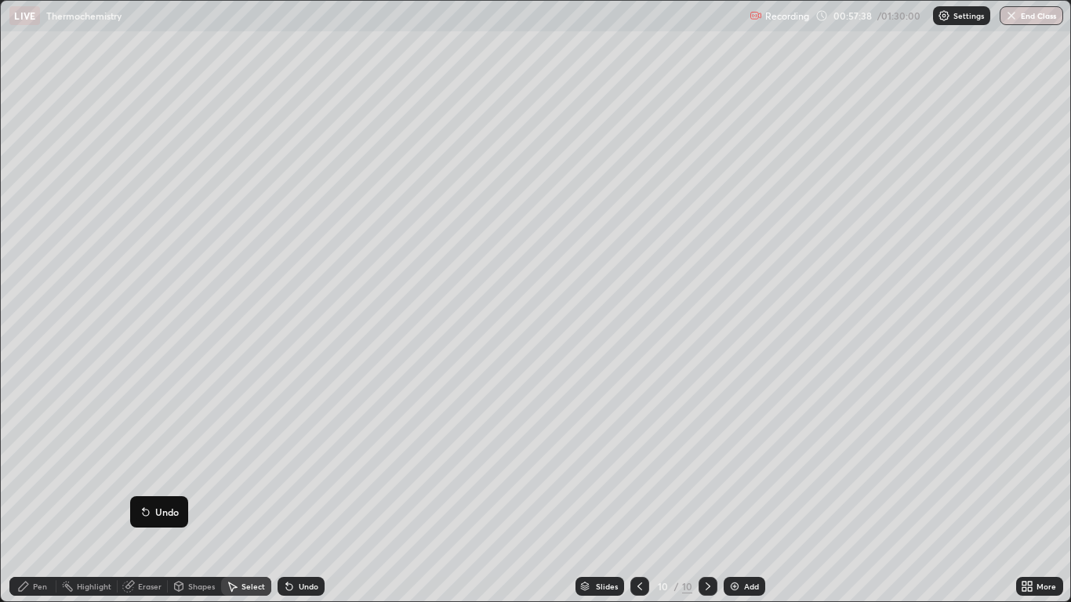
click at [35, 496] on div "Pen" at bounding box center [40, 587] width 14 height 8
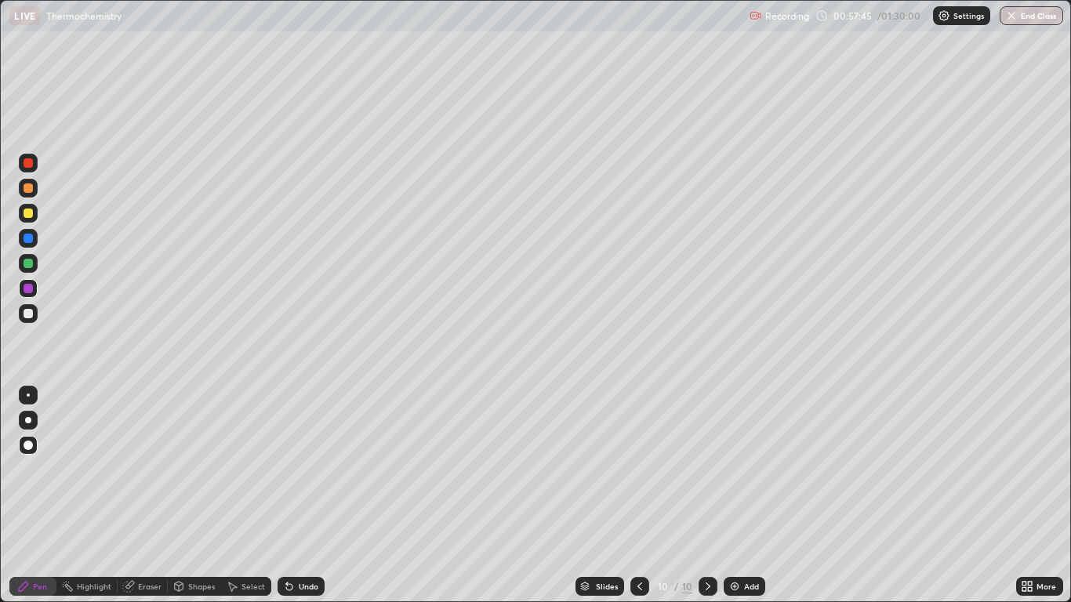
click at [191, 496] on div "Shapes" at bounding box center [201, 587] width 27 height 8
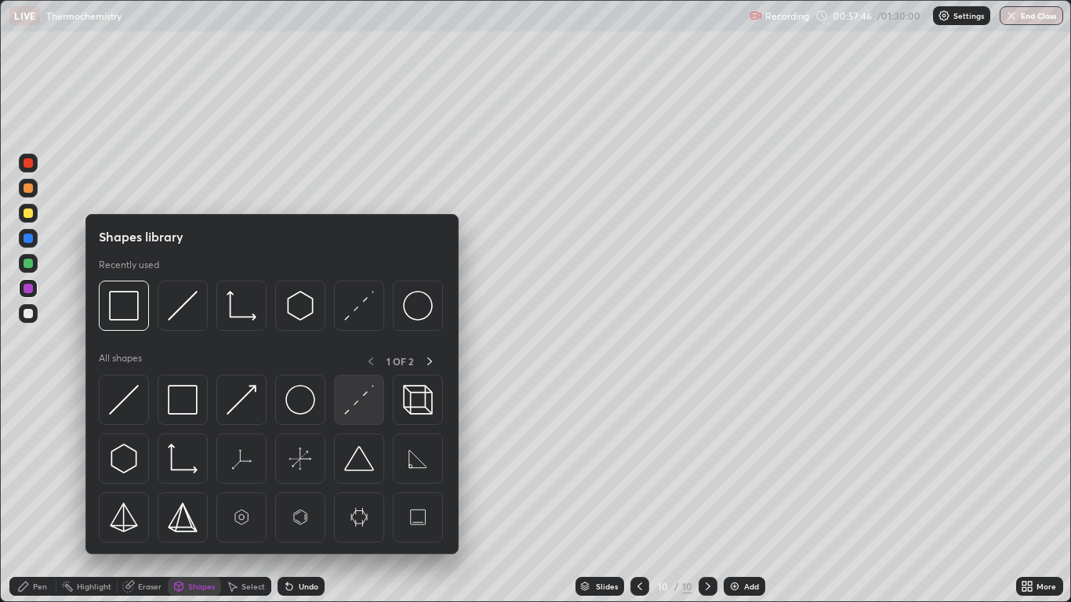
click at [351, 407] on img at bounding box center [359, 400] width 30 height 30
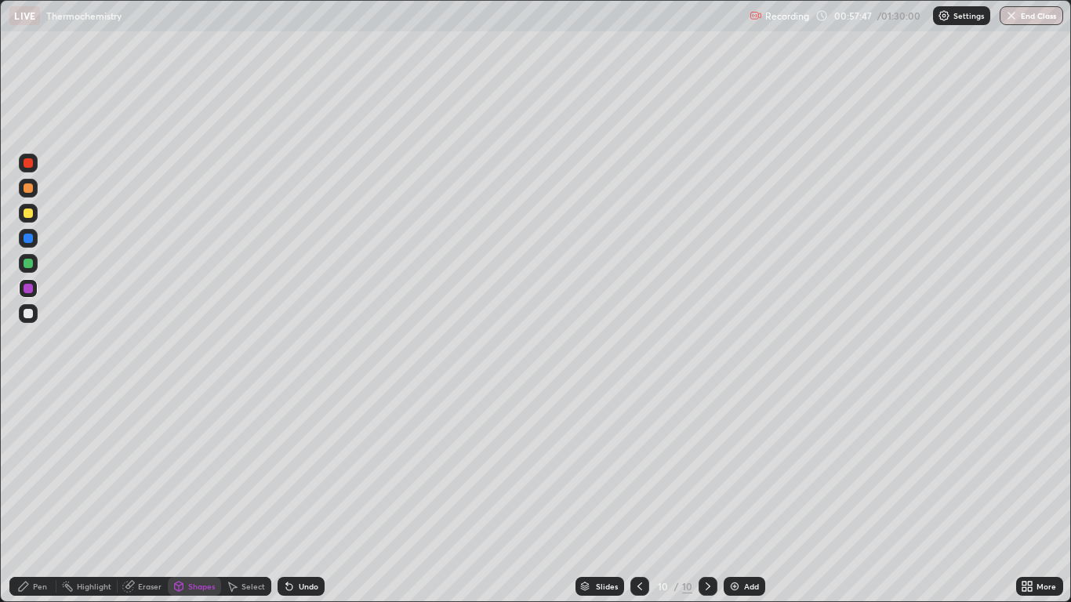
click at [29, 260] on div at bounding box center [28, 263] width 9 height 9
click at [37, 496] on div "Pen" at bounding box center [40, 587] width 14 height 8
click at [744, 496] on div "Add" at bounding box center [751, 587] width 15 height 8
click at [634, 496] on icon at bounding box center [640, 586] width 13 height 13
click at [707, 496] on icon at bounding box center [707, 586] width 13 height 13
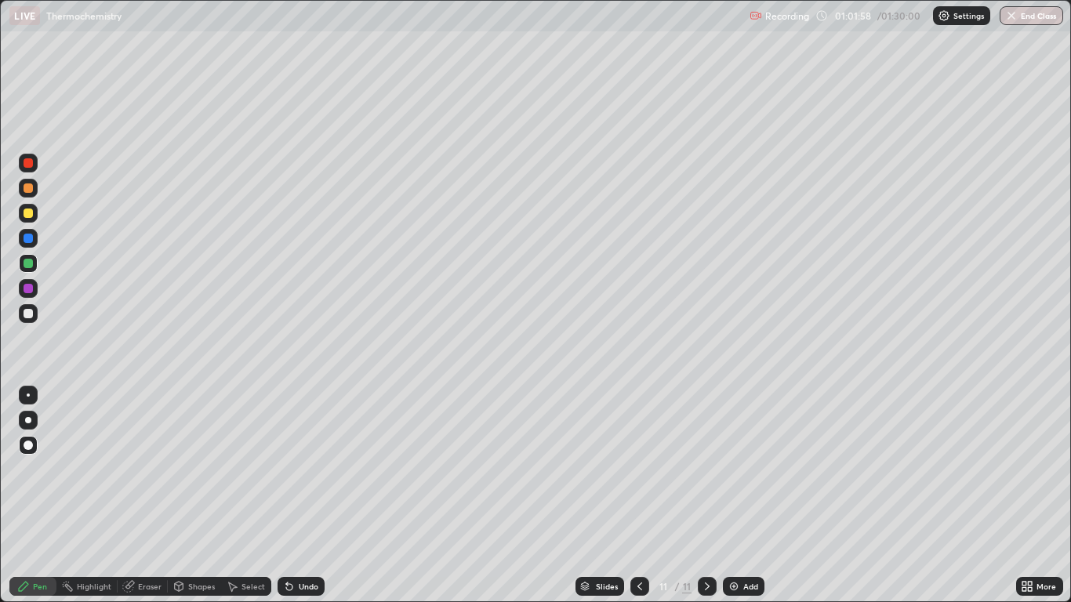
click at [638, 496] on icon at bounding box center [640, 586] width 13 height 13
click at [707, 496] on icon at bounding box center [707, 586] width 13 height 13
click at [649, 496] on div at bounding box center [640, 586] width 19 height 19
click at [710, 496] on icon at bounding box center [707, 586] width 13 height 13
click at [740, 496] on div "Add" at bounding box center [744, 586] width 42 height 19
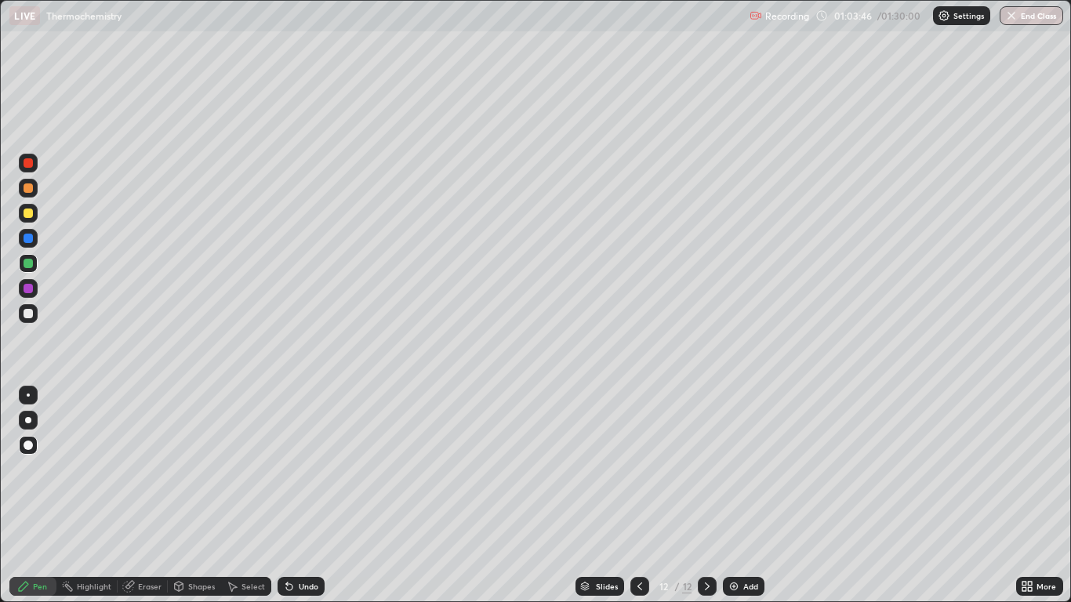
click at [35, 217] on div at bounding box center [28, 213] width 19 height 19
click at [198, 496] on div "Shapes" at bounding box center [201, 587] width 27 height 8
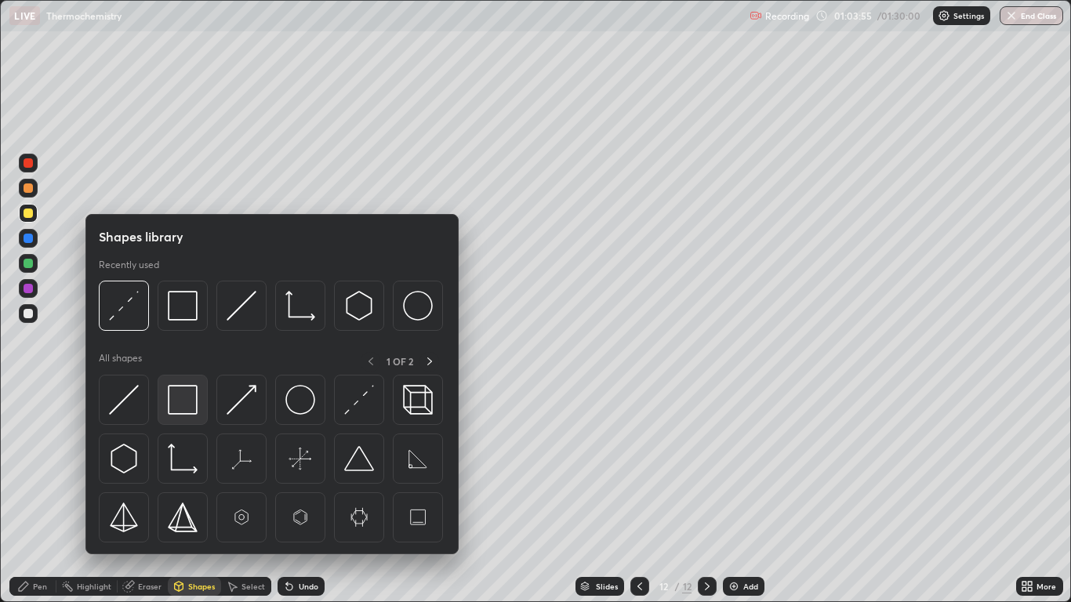
click at [194, 405] on img at bounding box center [183, 400] width 30 height 30
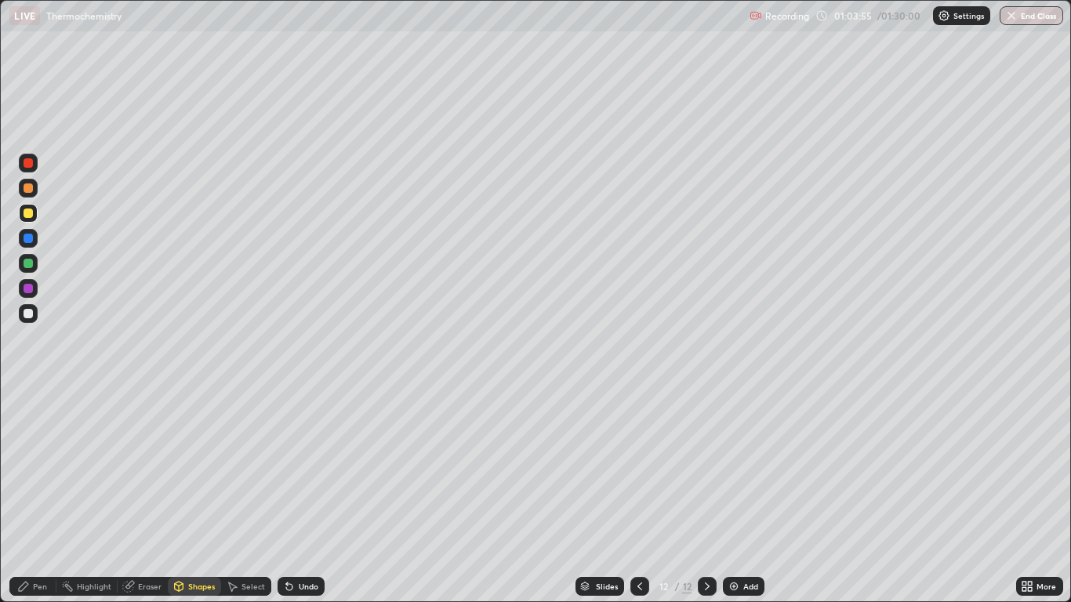
click at [27, 263] on div at bounding box center [28, 263] width 9 height 9
click at [295, 496] on div "Undo" at bounding box center [301, 586] width 47 height 19
click at [42, 496] on div "Pen" at bounding box center [40, 587] width 14 height 8
click at [29, 216] on div at bounding box center [28, 213] width 9 height 9
click at [32, 262] on div at bounding box center [28, 263] width 9 height 9
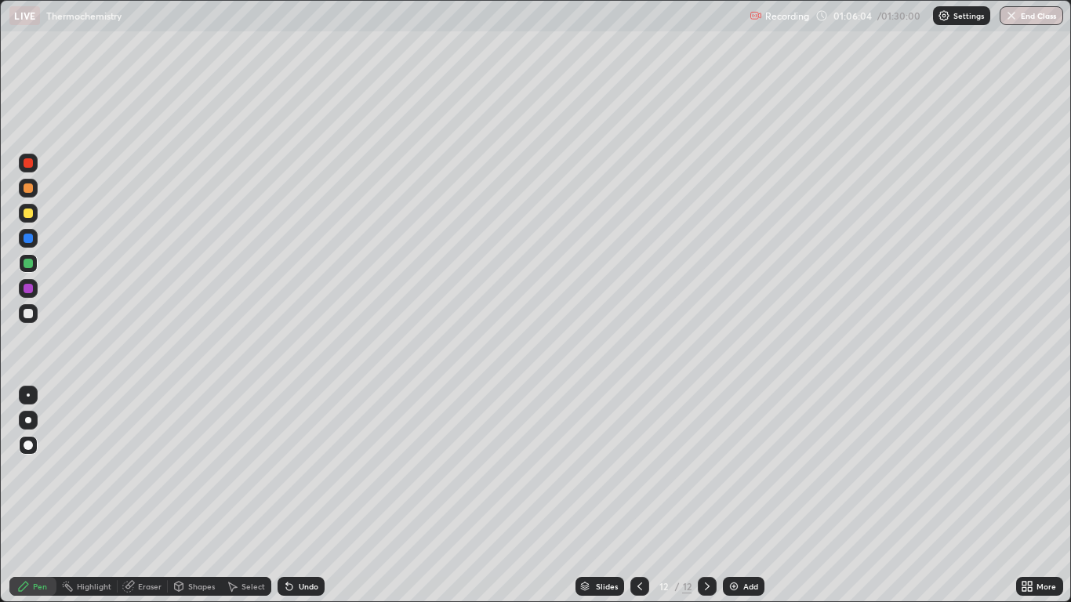
click at [311, 496] on div "Undo" at bounding box center [309, 587] width 20 height 8
click at [312, 496] on div "Undo" at bounding box center [309, 587] width 20 height 8
click at [28, 210] on div at bounding box center [28, 213] width 9 height 9
click at [500, 496] on div "Slides 12 / 12 Add" at bounding box center [670, 586] width 691 height 31
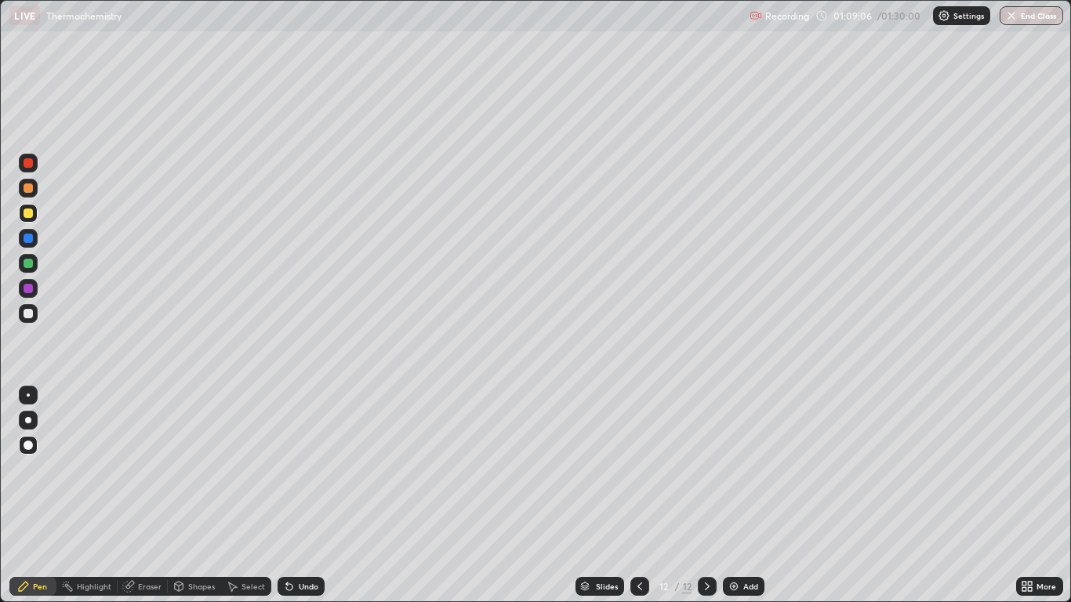
click at [312, 496] on div "Undo" at bounding box center [301, 586] width 47 height 19
click at [311, 496] on div "Undo" at bounding box center [301, 586] width 47 height 19
click at [744, 496] on div "Add" at bounding box center [751, 587] width 15 height 8
click at [304, 496] on div "Undo" at bounding box center [309, 587] width 20 height 8
click at [306, 496] on div "Undo" at bounding box center [301, 586] width 47 height 19
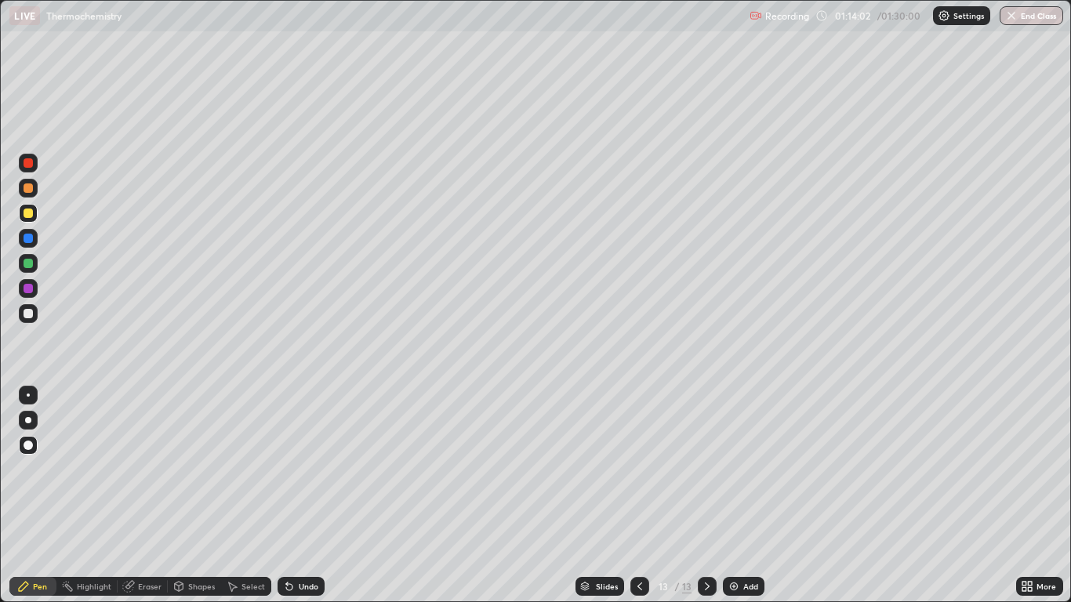
click at [199, 496] on div "Shapes" at bounding box center [201, 587] width 27 height 8
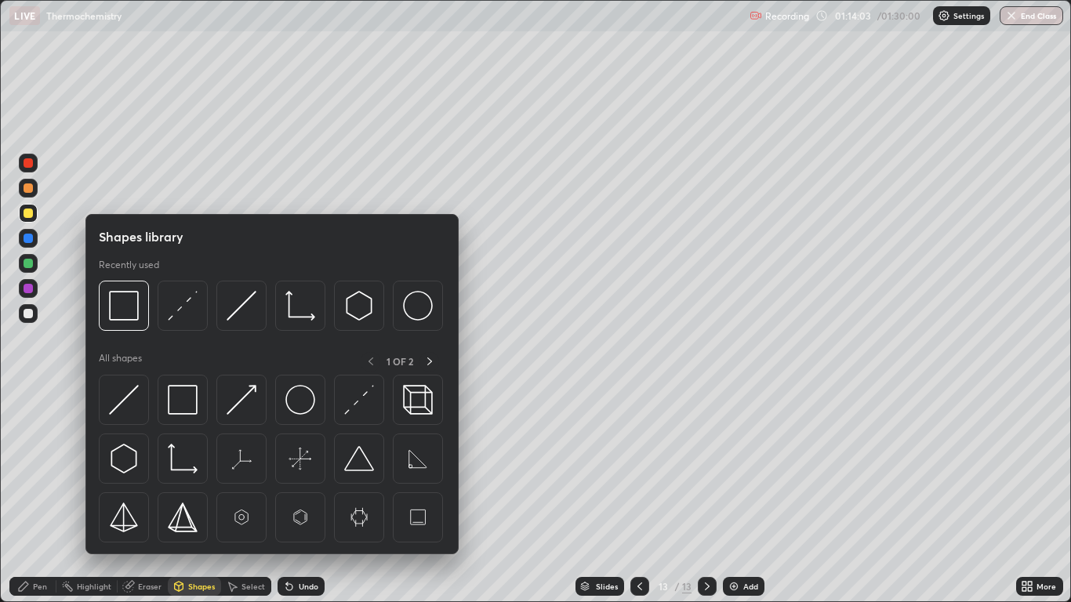
click at [181, 398] on img at bounding box center [183, 400] width 30 height 30
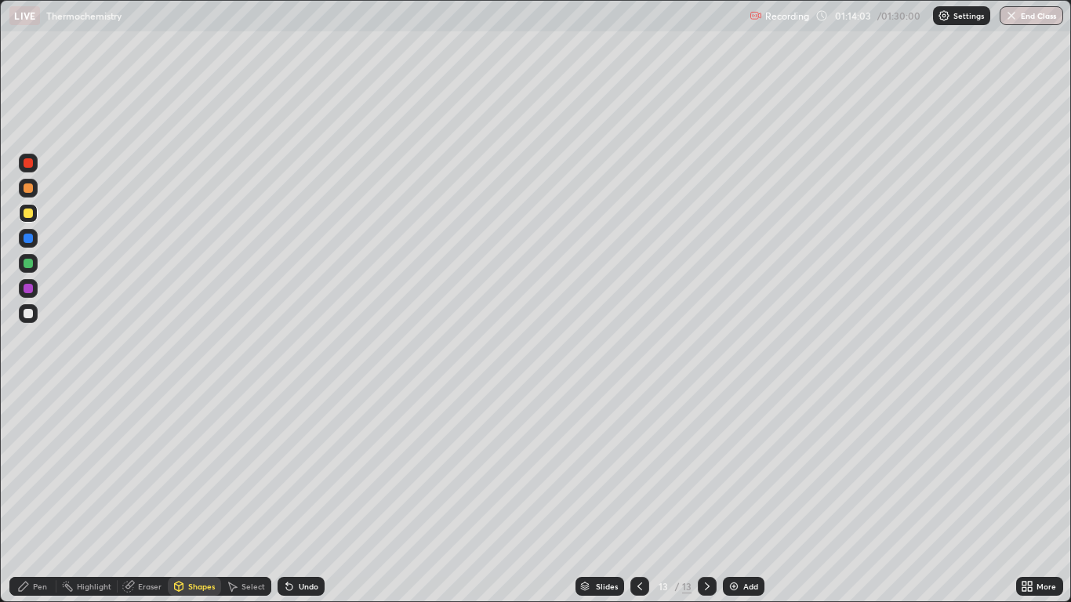
click at [29, 289] on div at bounding box center [28, 288] width 9 height 9
click at [39, 496] on div "Pen" at bounding box center [40, 587] width 14 height 8
click at [30, 262] on div at bounding box center [28, 263] width 9 height 9
click at [29, 265] on div at bounding box center [28, 263] width 9 height 9
click at [746, 496] on div "Add" at bounding box center [751, 587] width 15 height 8
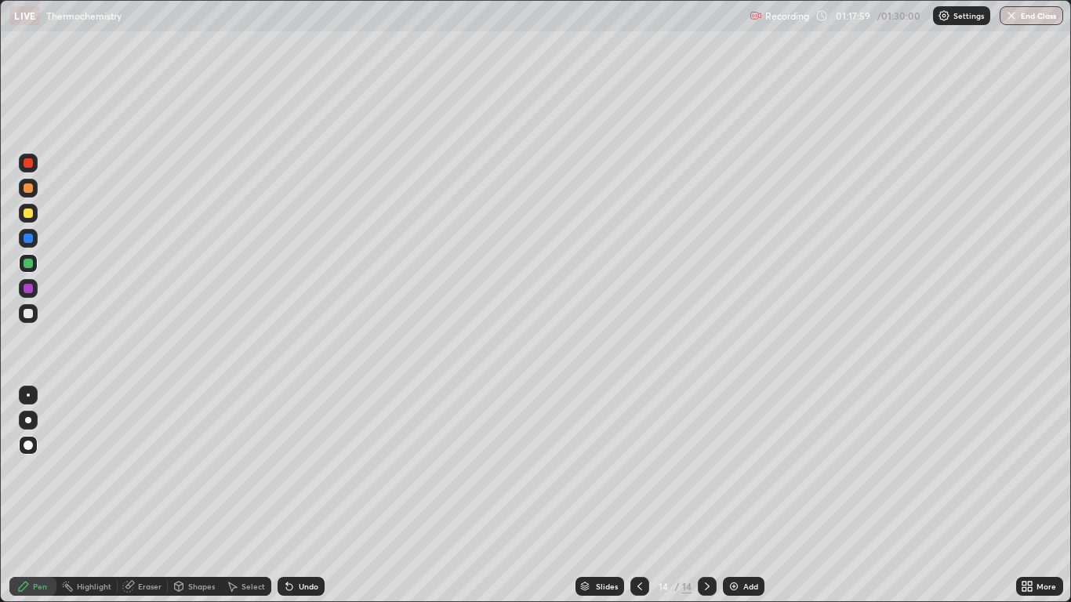
click at [32, 215] on div at bounding box center [28, 213] width 9 height 9
click at [198, 496] on div "Shapes" at bounding box center [201, 587] width 27 height 8
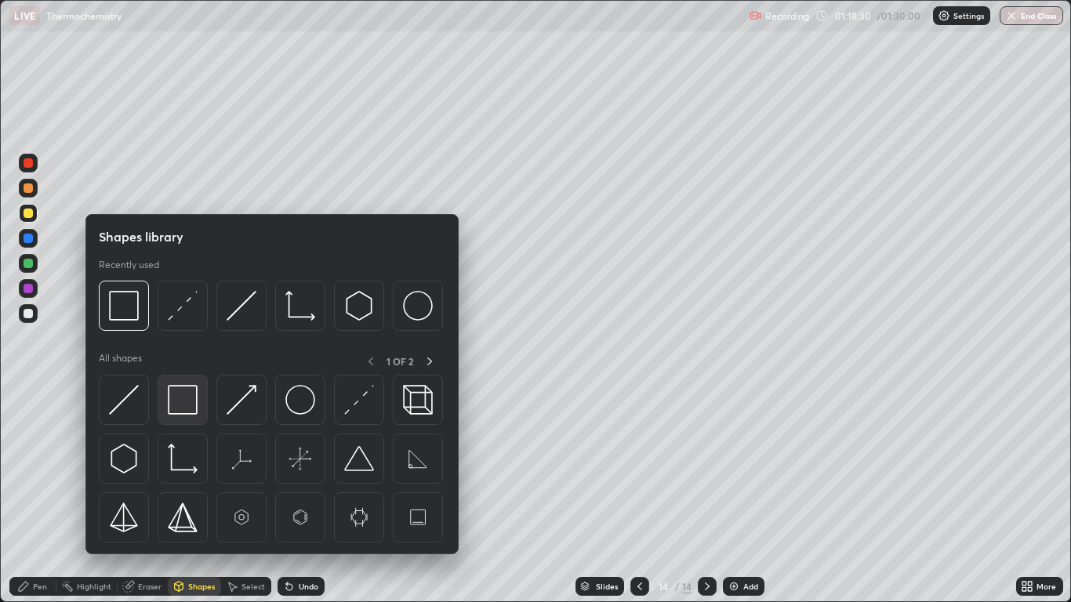
click at [183, 409] on img at bounding box center [183, 400] width 30 height 30
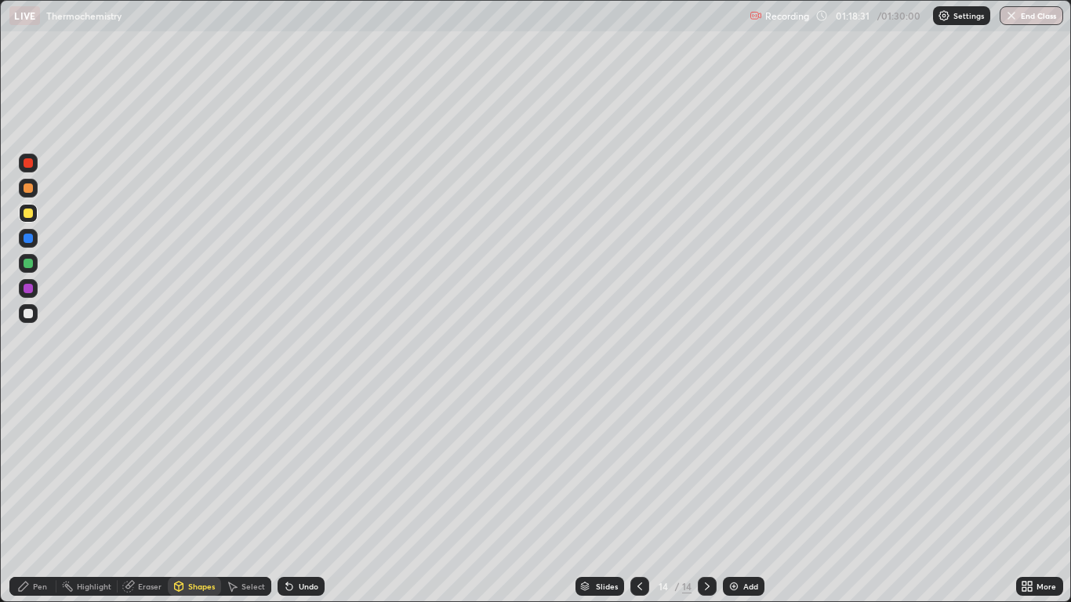
click at [32, 289] on div at bounding box center [28, 288] width 9 height 9
click at [33, 496] on div "Pen" at bounding box center [40, 587] width 14 height 8
click at [30, 216] on div at bounding box center [28, 213] width 9 height 9
click at [212, 496] on div "Shapes" at bounding box center [201, 587] width 27 height 8
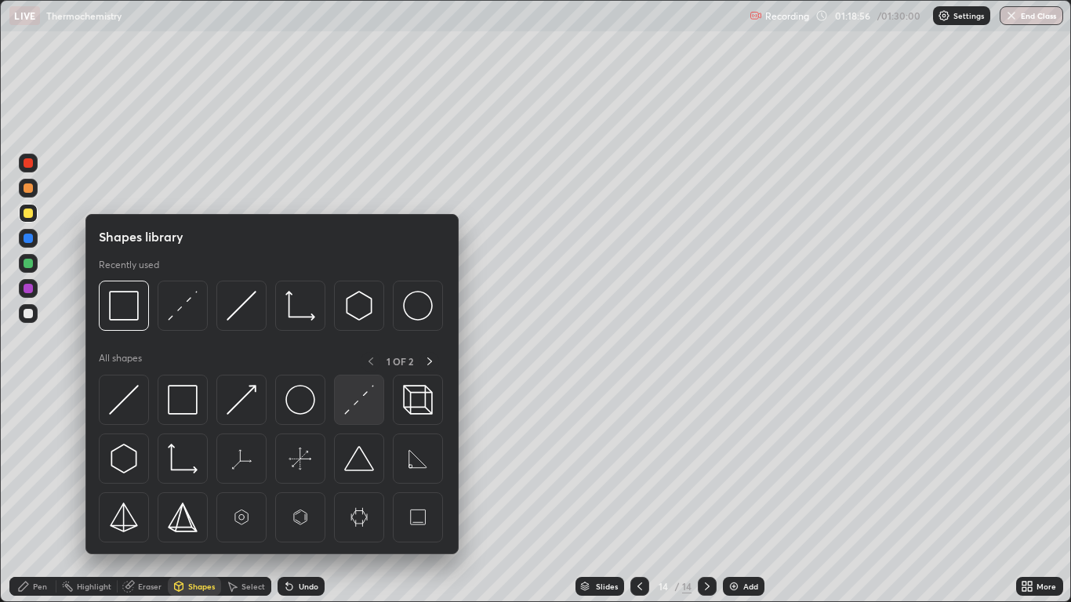
click at [362, 400] on img at bounding box center [359, 400] width 30 height 30
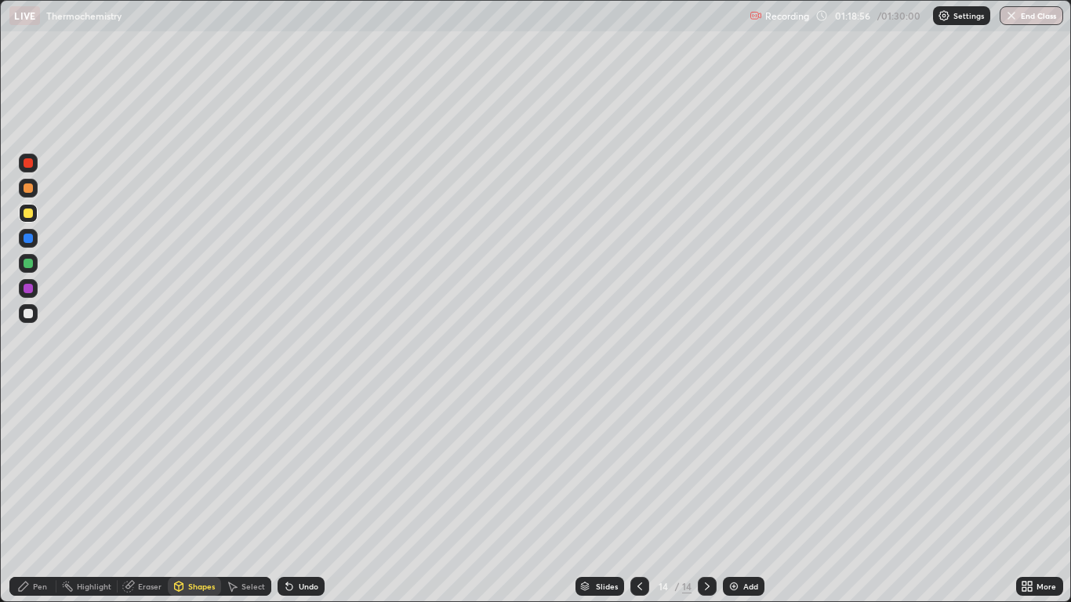
click at [30, 260] on div at bounding box center [28, 263] width 9 height 9
click at [38, 496] on div "Pen" at bounding box center [40, 587] width 14 height 8
click at [194, 496] on div "Shapes" at bounding box center [201, 587] width 27 height 8
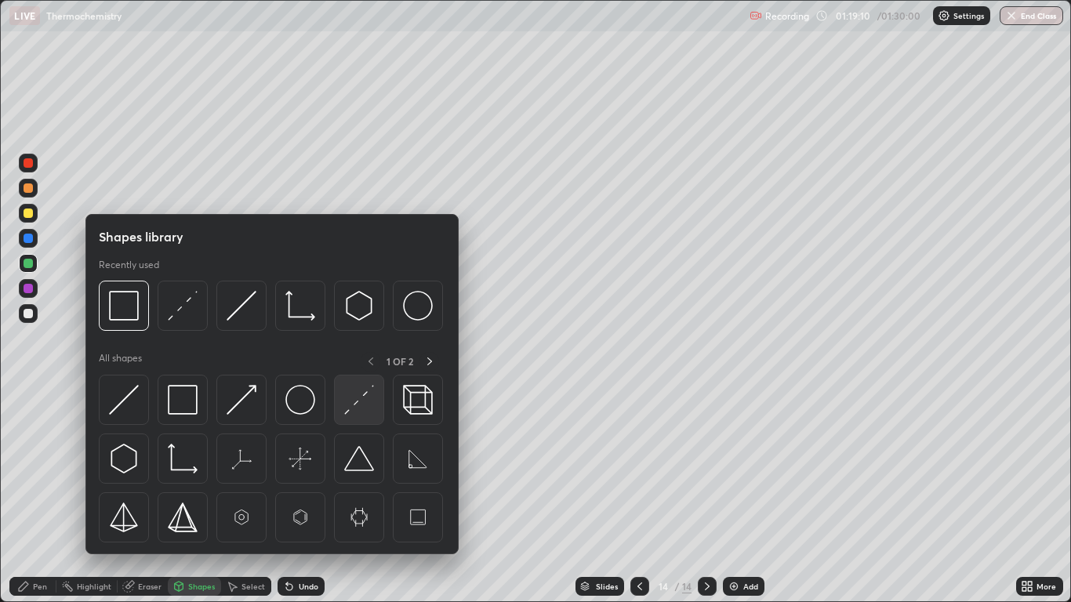
click at [347, 399] on img at bounding box center [359, 400] width 30 height 30
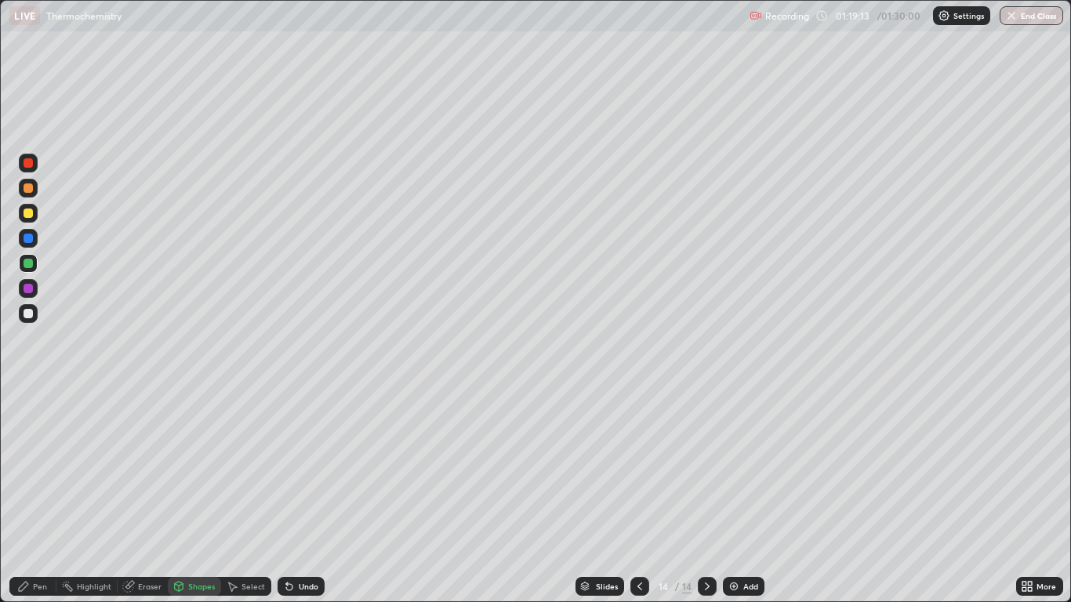
click at [33, 496] on div "Pen" at bounding box center [40, 587] width 14 height 8
click at [745, 496] on div "Add" at bounding box center [744, 586] width 42 height 19
click at [32, 216] on div at bounding box center [28, 213] width 9 height 9
click at [29, 265] on div at bounding box center [28, 263] width 9 height 9
click at [300, 496] on div "Undo" at bounding box center [301, 586] width 47 height 19
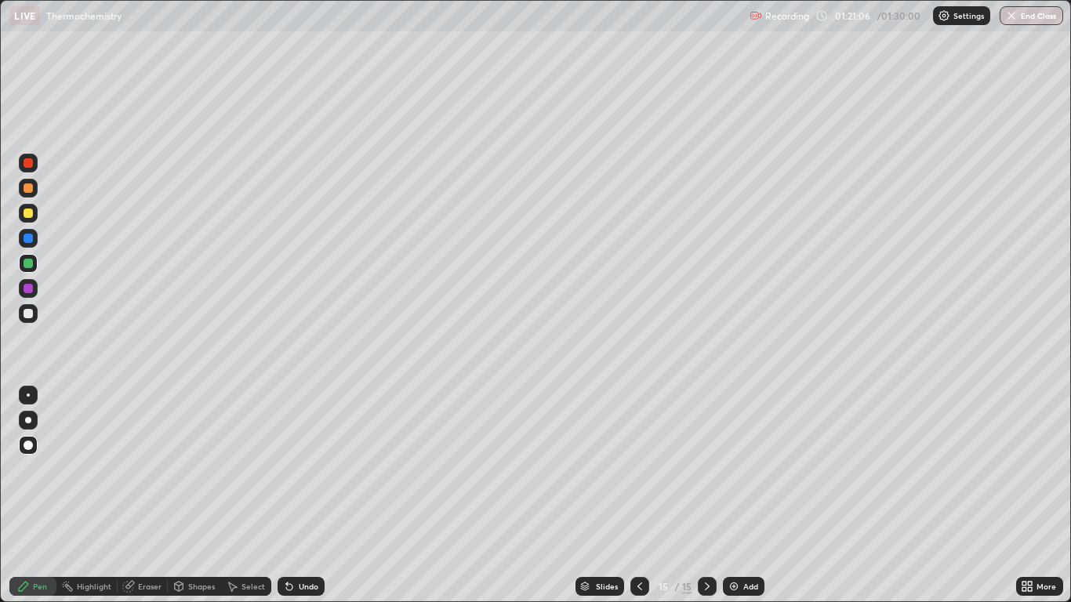
click at [301, 496] on div "Undo" at bounding box center [309, 587] width 20 height 8
click at [646, 496] on div at bounding box center [640, 586] width 19 height 19
click at [708, 496] on icon at bounding box center [707, 587] width 5 height 8
click at [1032, 18] on button "End Class" at bounding box center [1033, 15] width 62 height 19
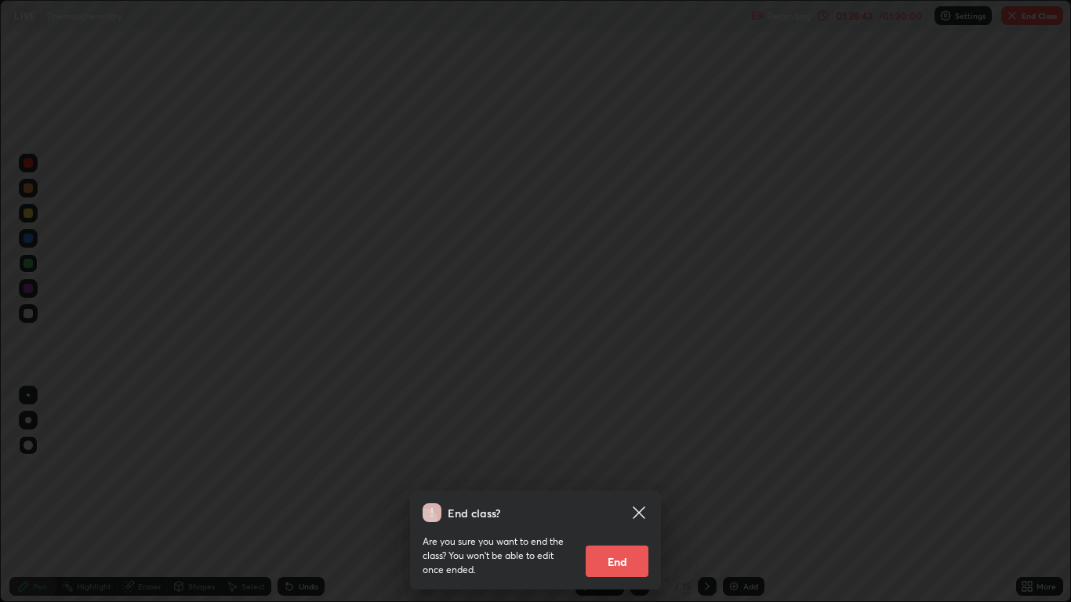
click at [628, 496] on button "End" at bounding box center [617, 561] width 63 height 31
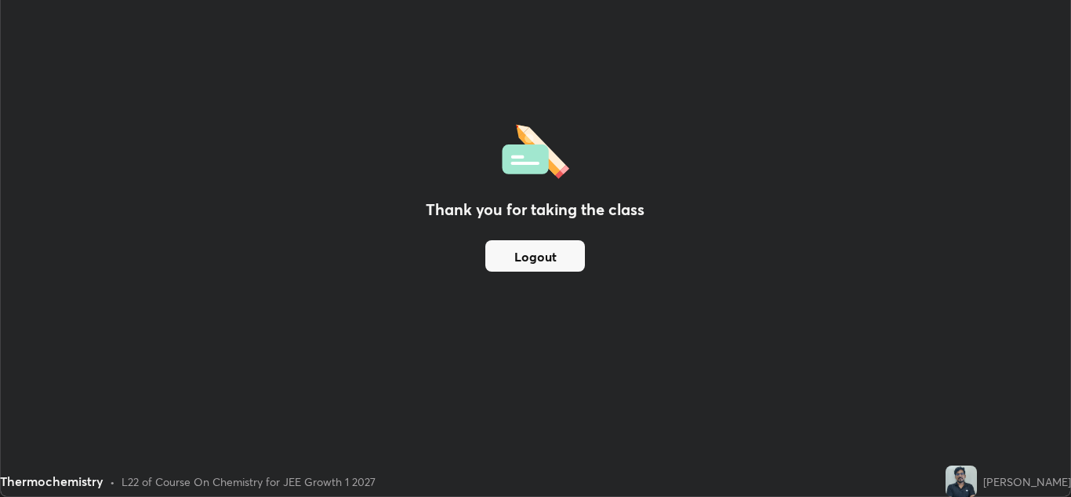
scroll to position [77943, 77368]
